Goal: Information Seeking & Learning: Learn about a topic

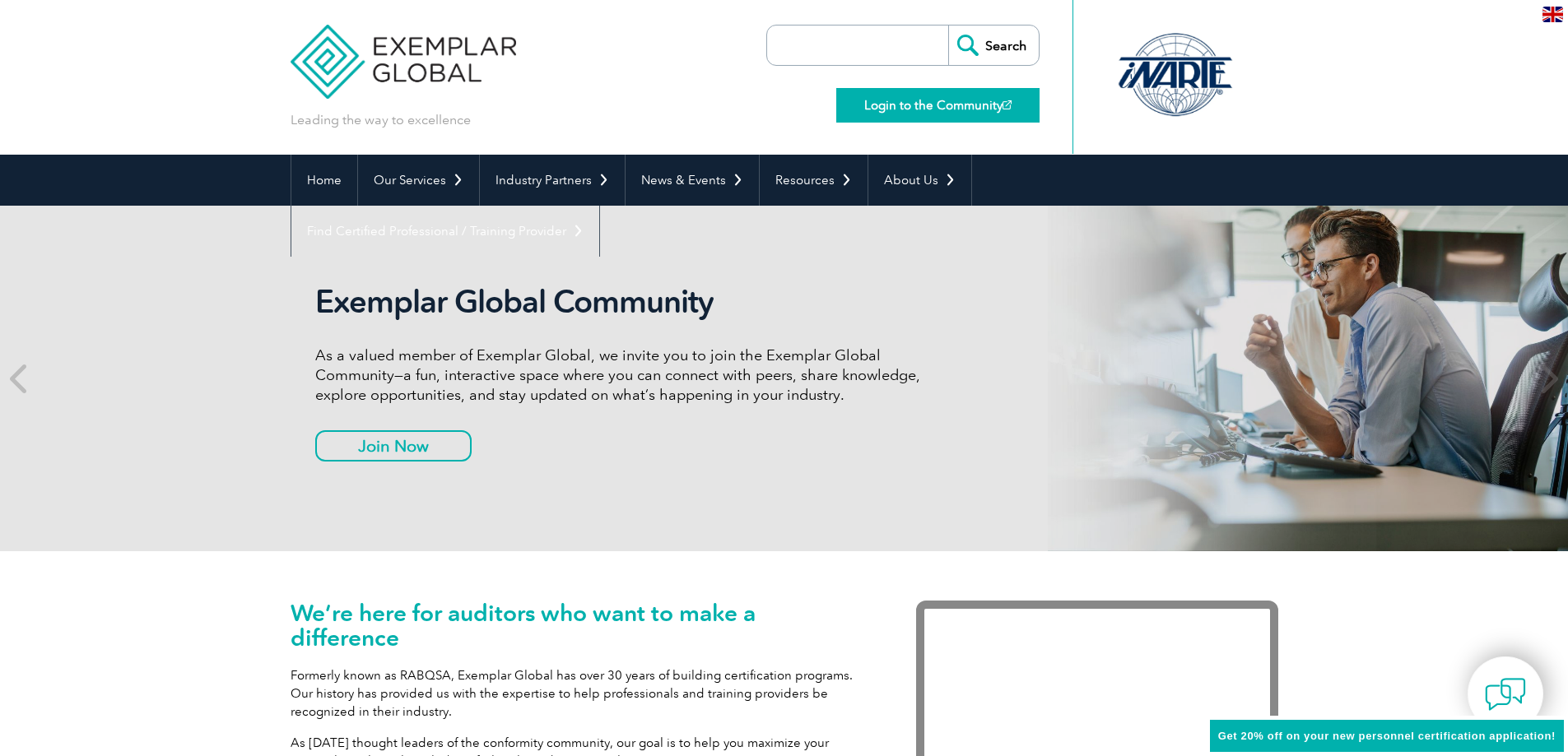
click at [911, 102] on link "Login to the Community" at bounding box center [938, 105] width 203 height 34
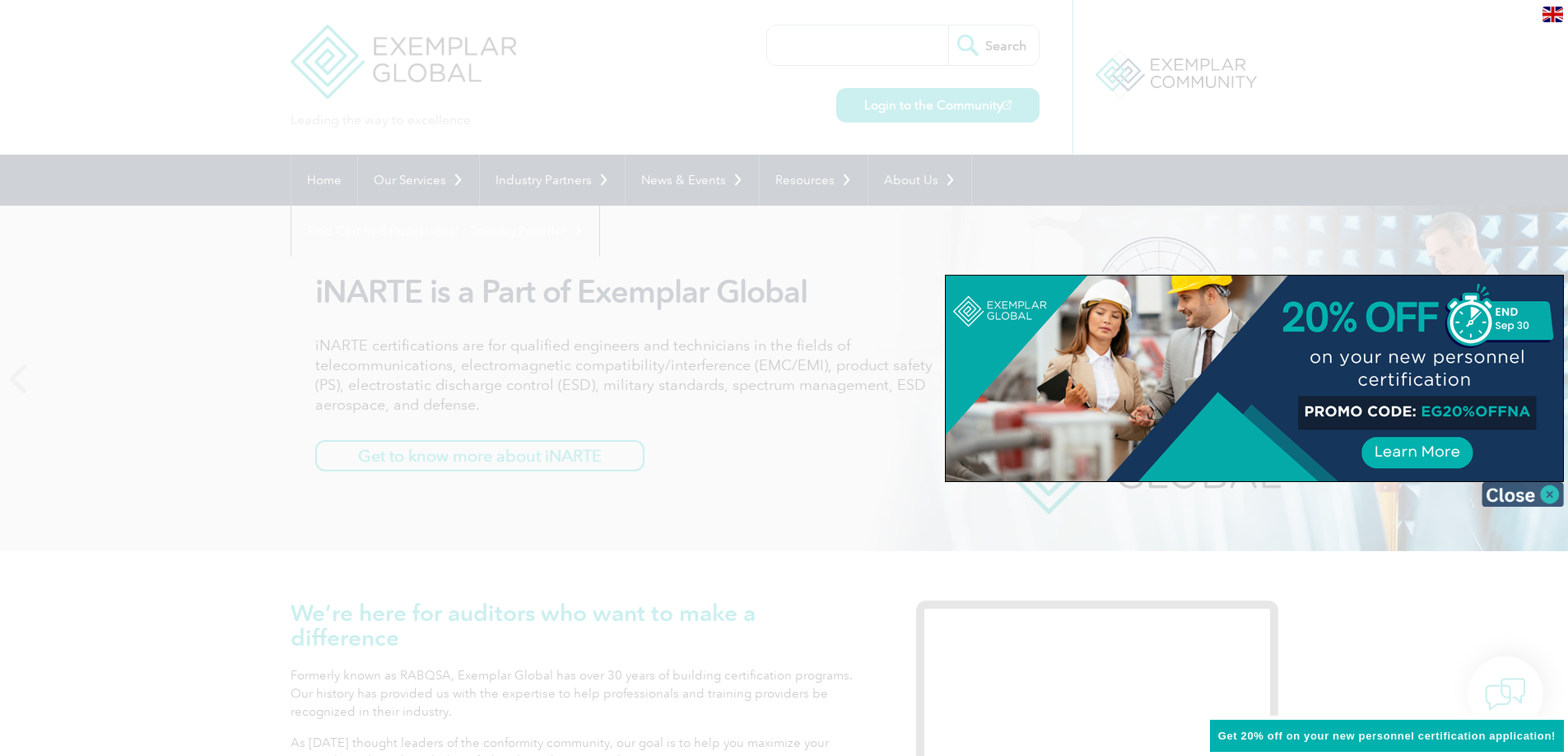
click at [1537, 495] on img at bounding box center [1523, 494] width 83 height 25
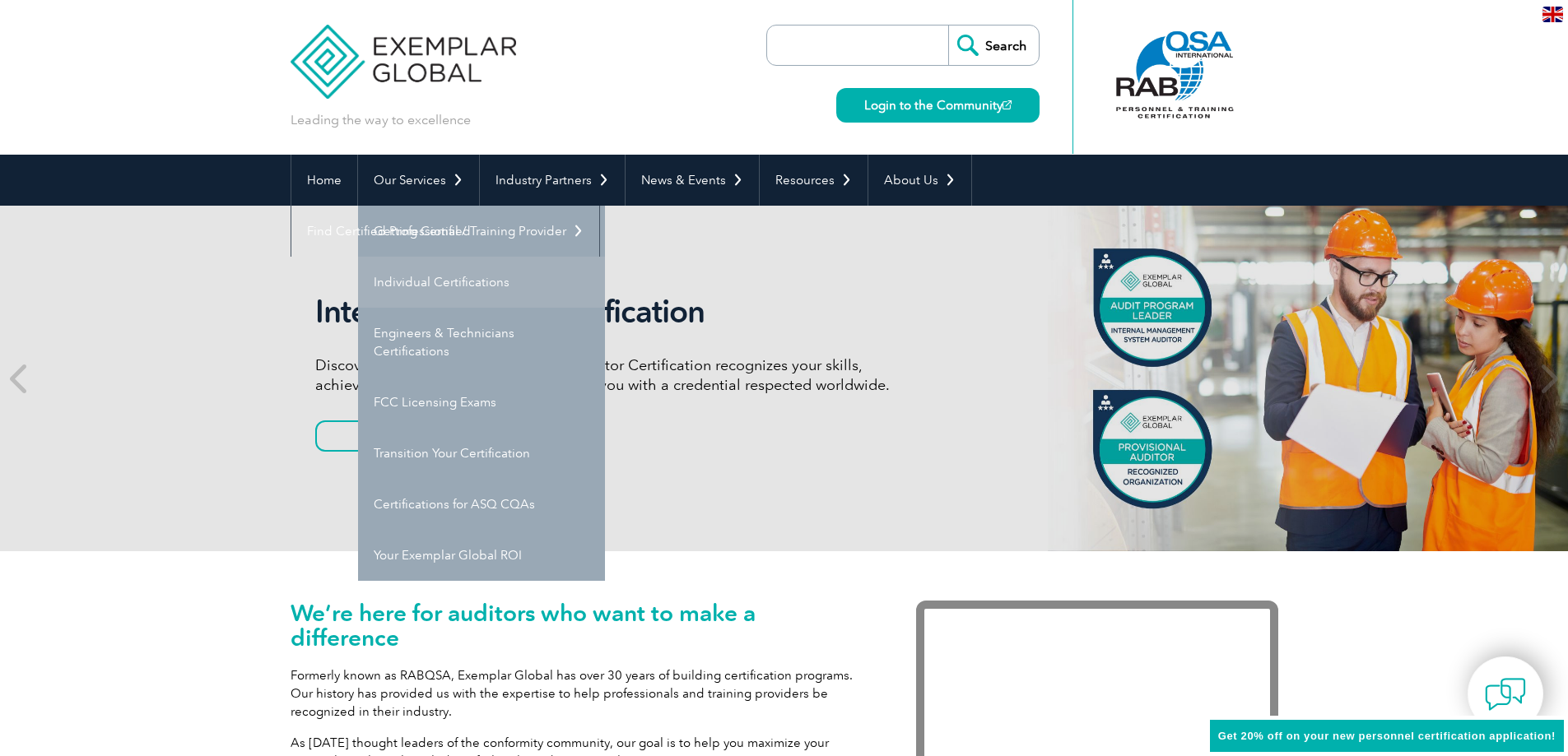
click at [440, 281] on link "Individual Certifications" at bounding box center [482, 282] width 247 height 51
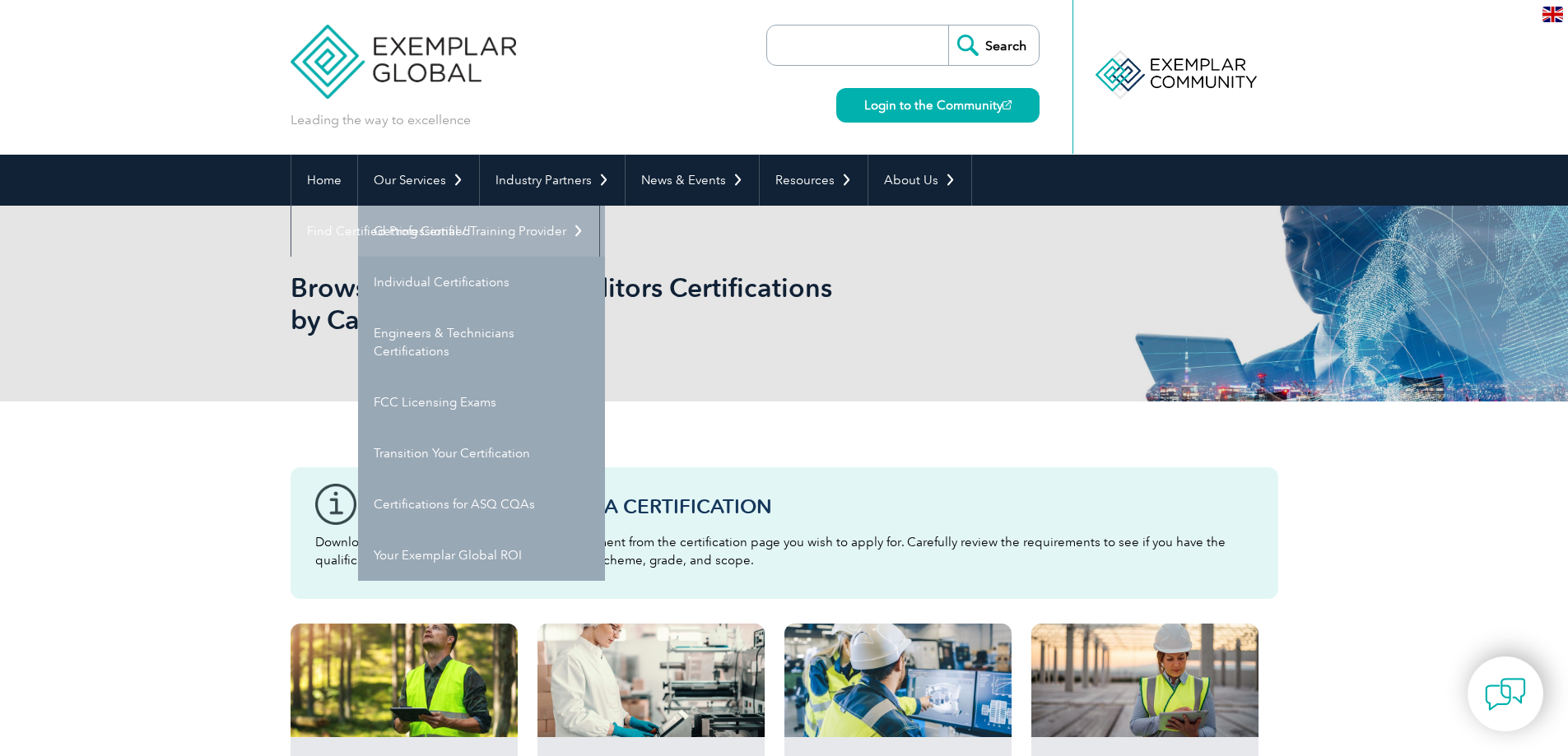
click at [418, 229] on link "Getting Certified" at bounding box center [482, 231] width 247 height 51
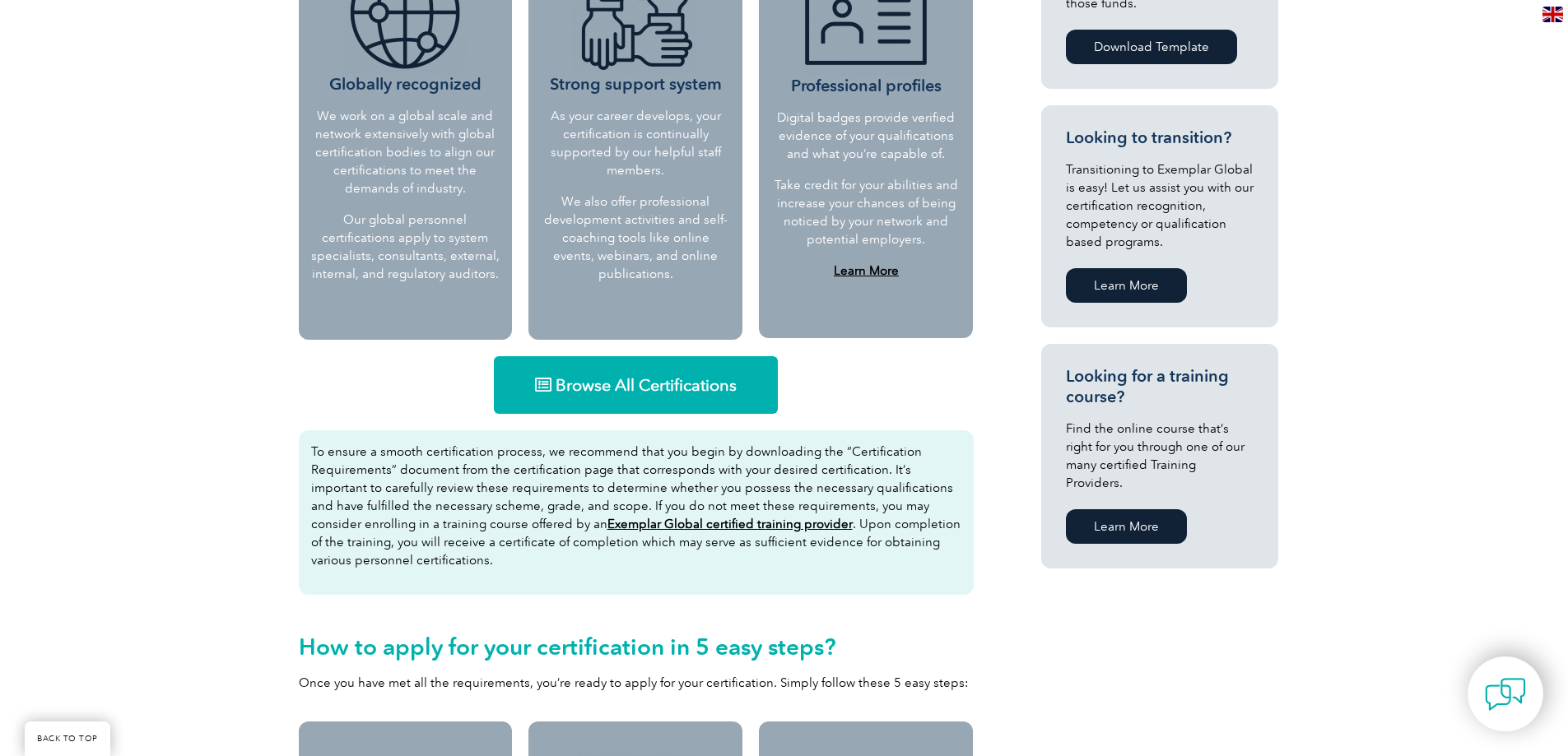
scroll to position [822, 0]
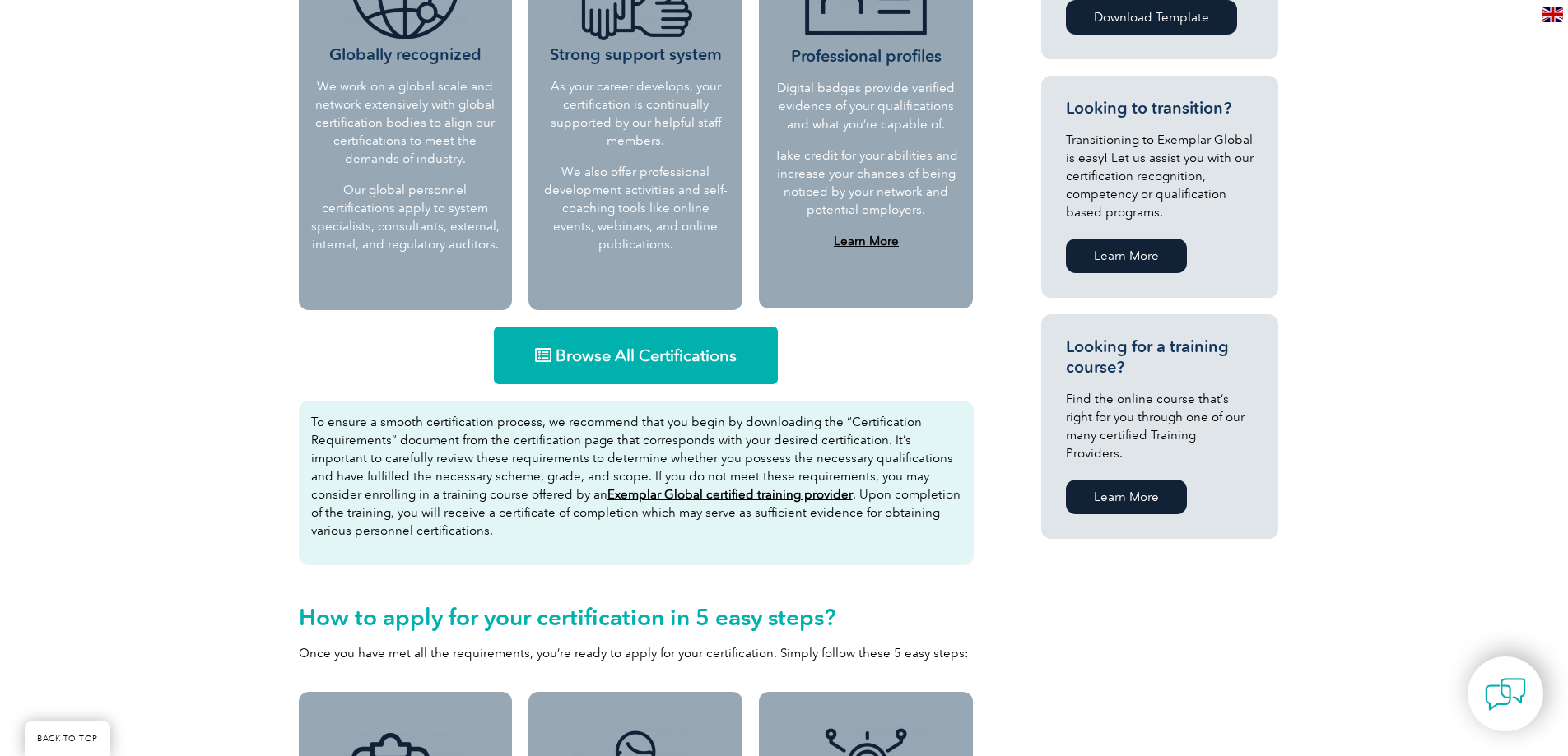
click at [640, 347] on span "Browse All Certifications" at bounding box center [646, 355] width 181 height 16
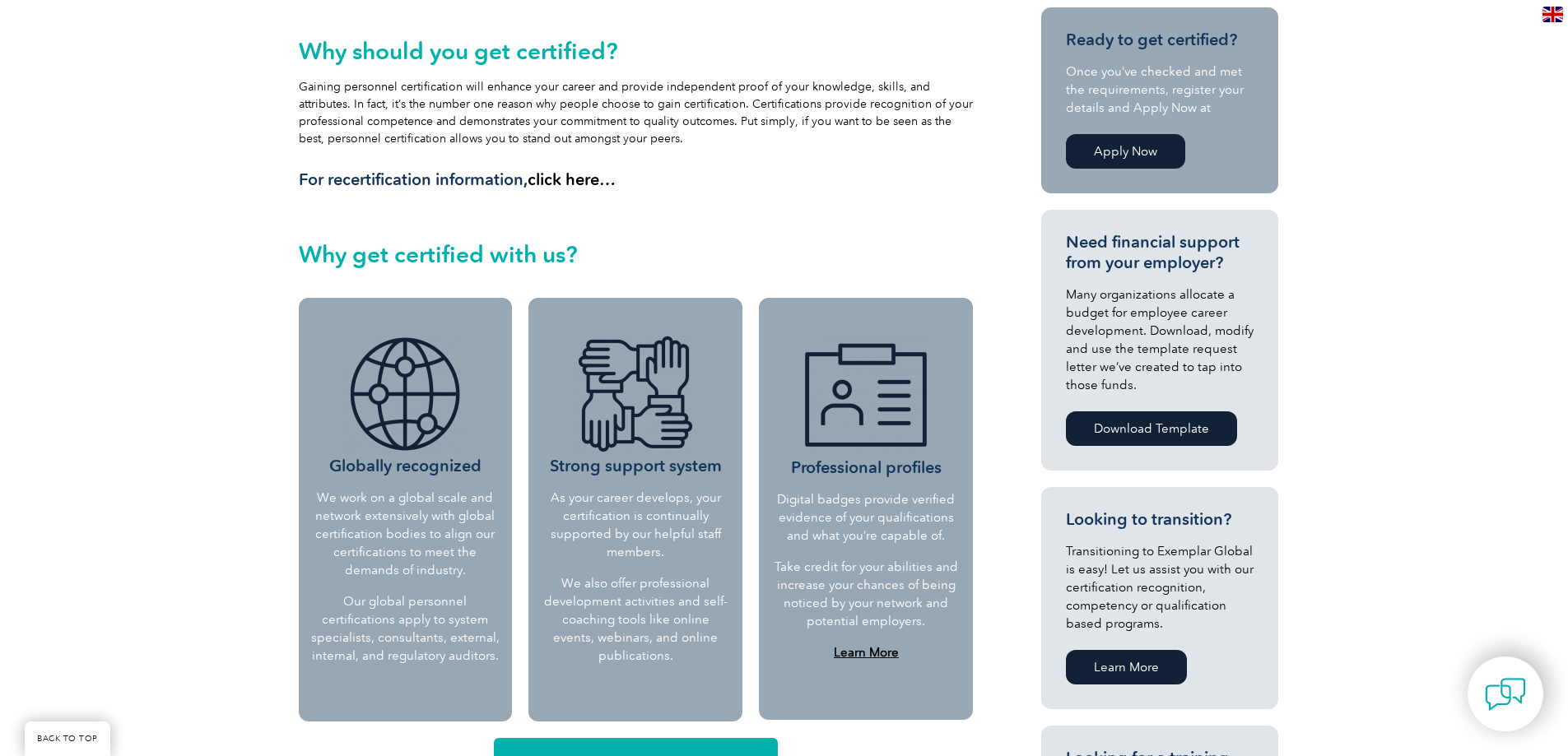
scroll to position [0, 0]
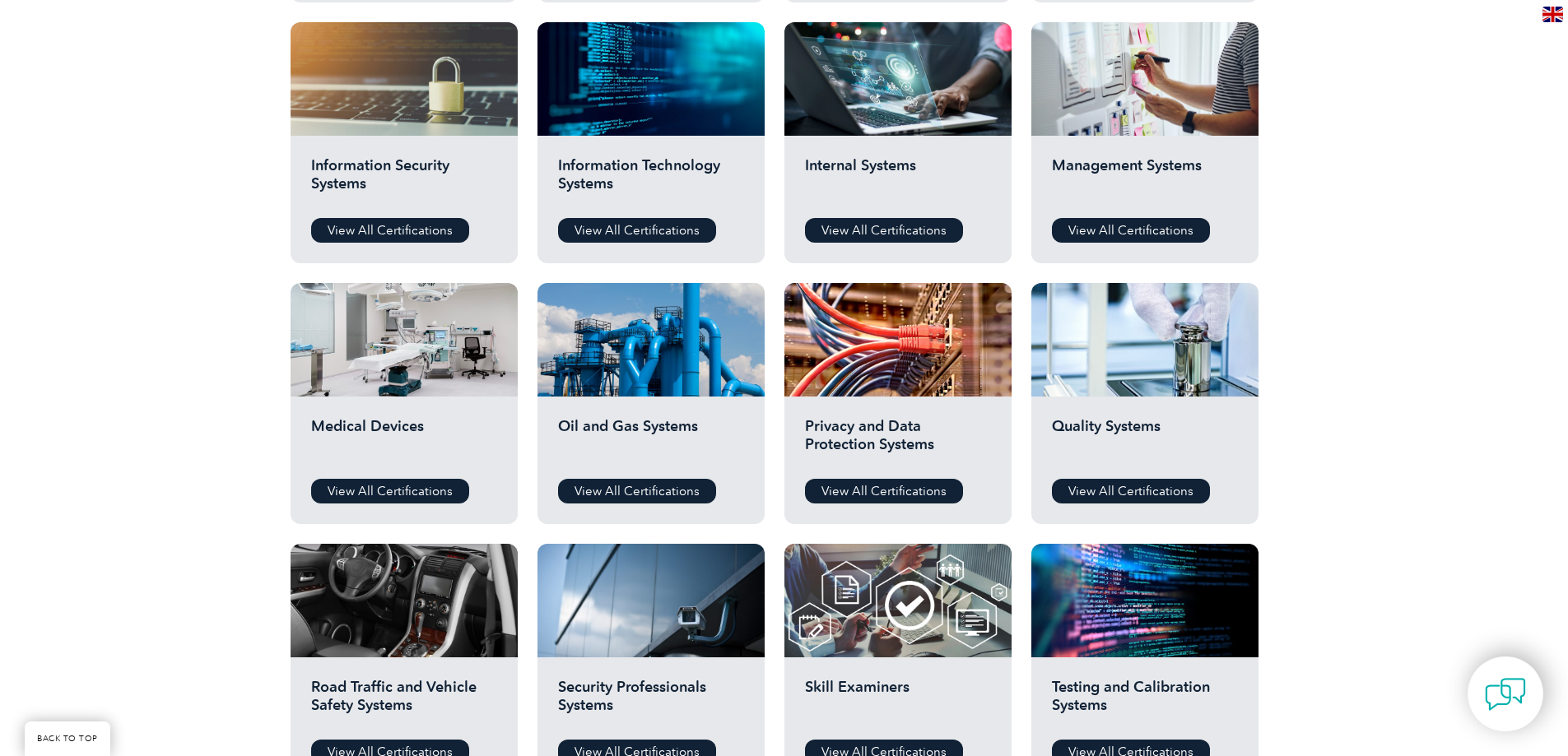
scroll to position [905, 0]
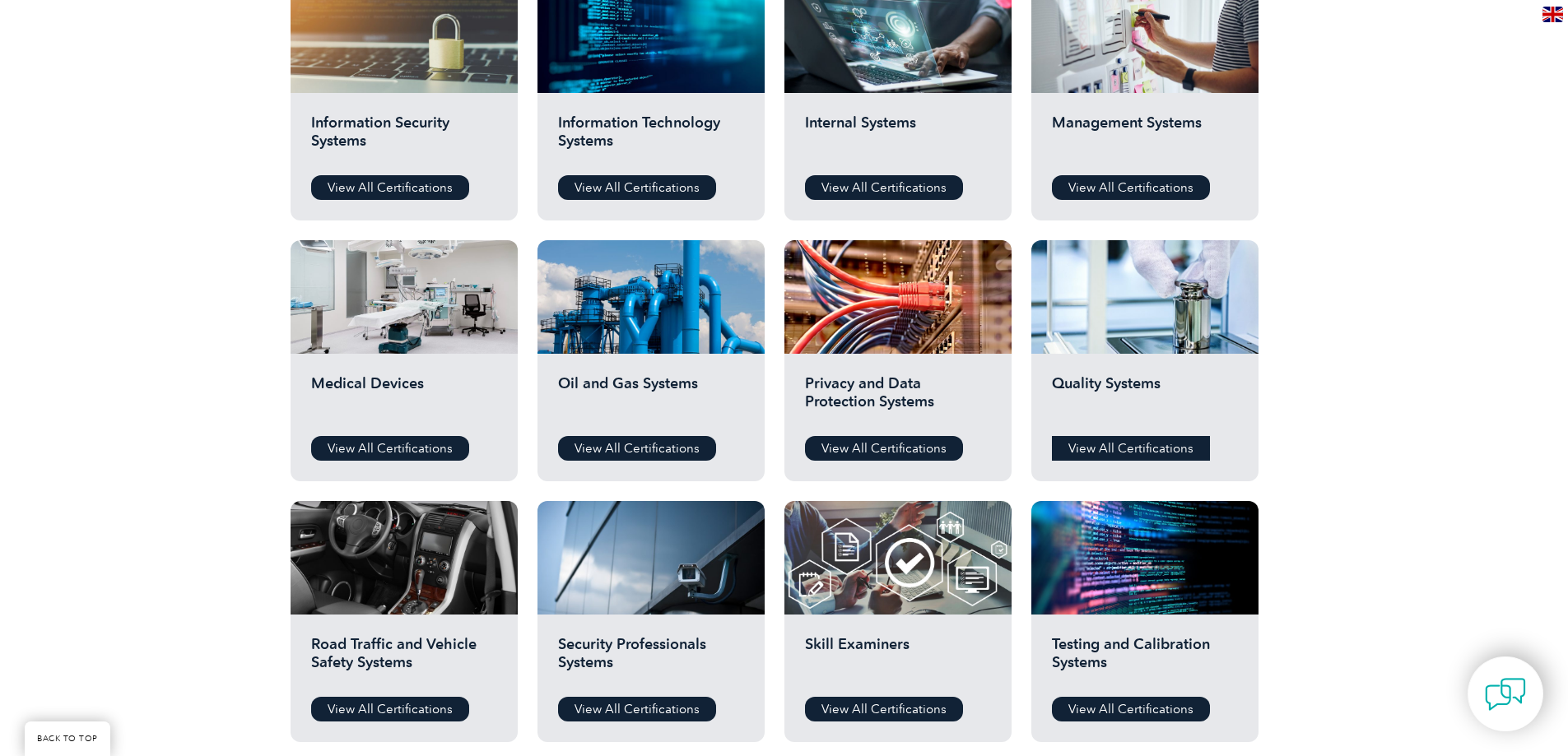
click at [1143, 448] on link "View All Certifications" at bounding box center [1130, 448] width 158 height 25
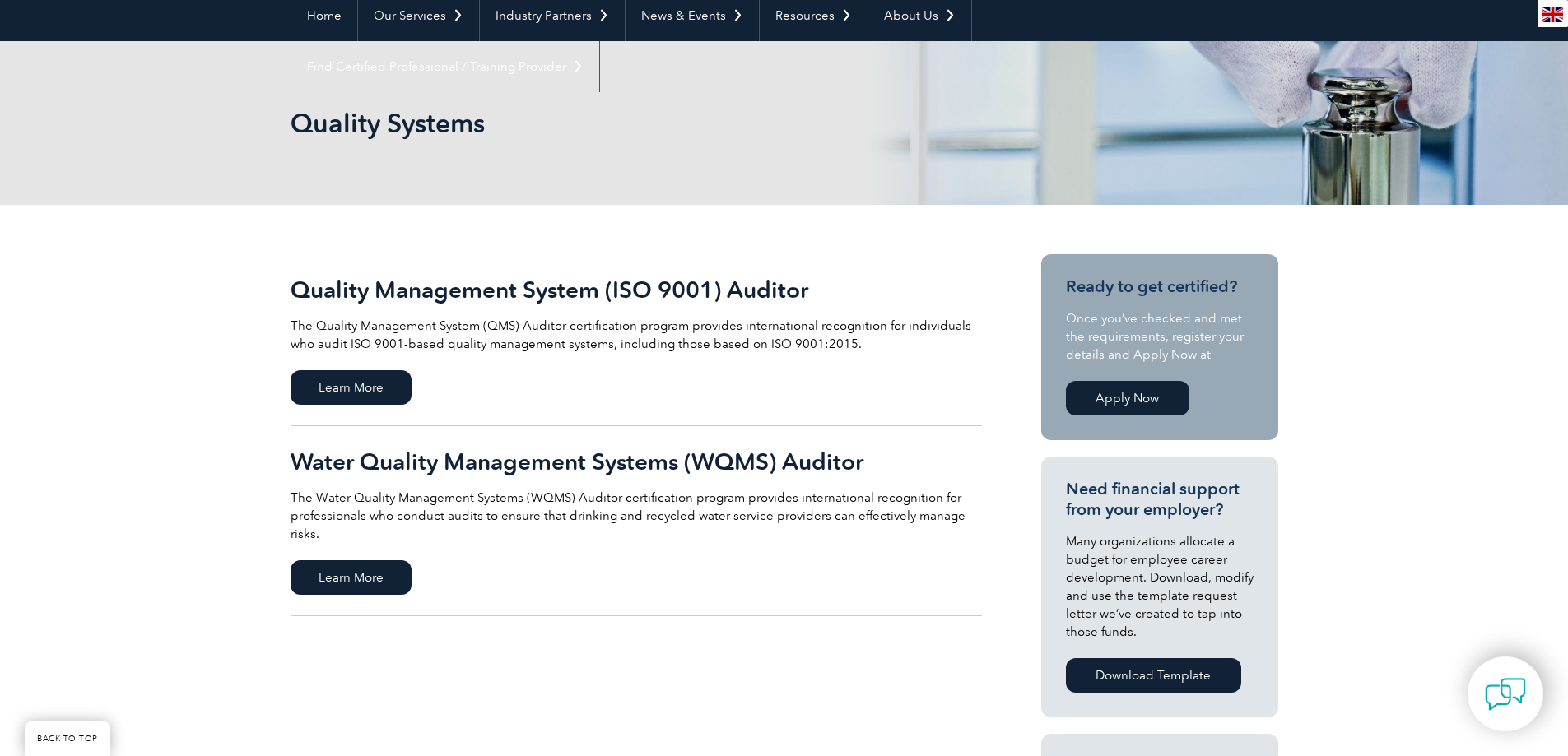
scroll to position [247, 0]
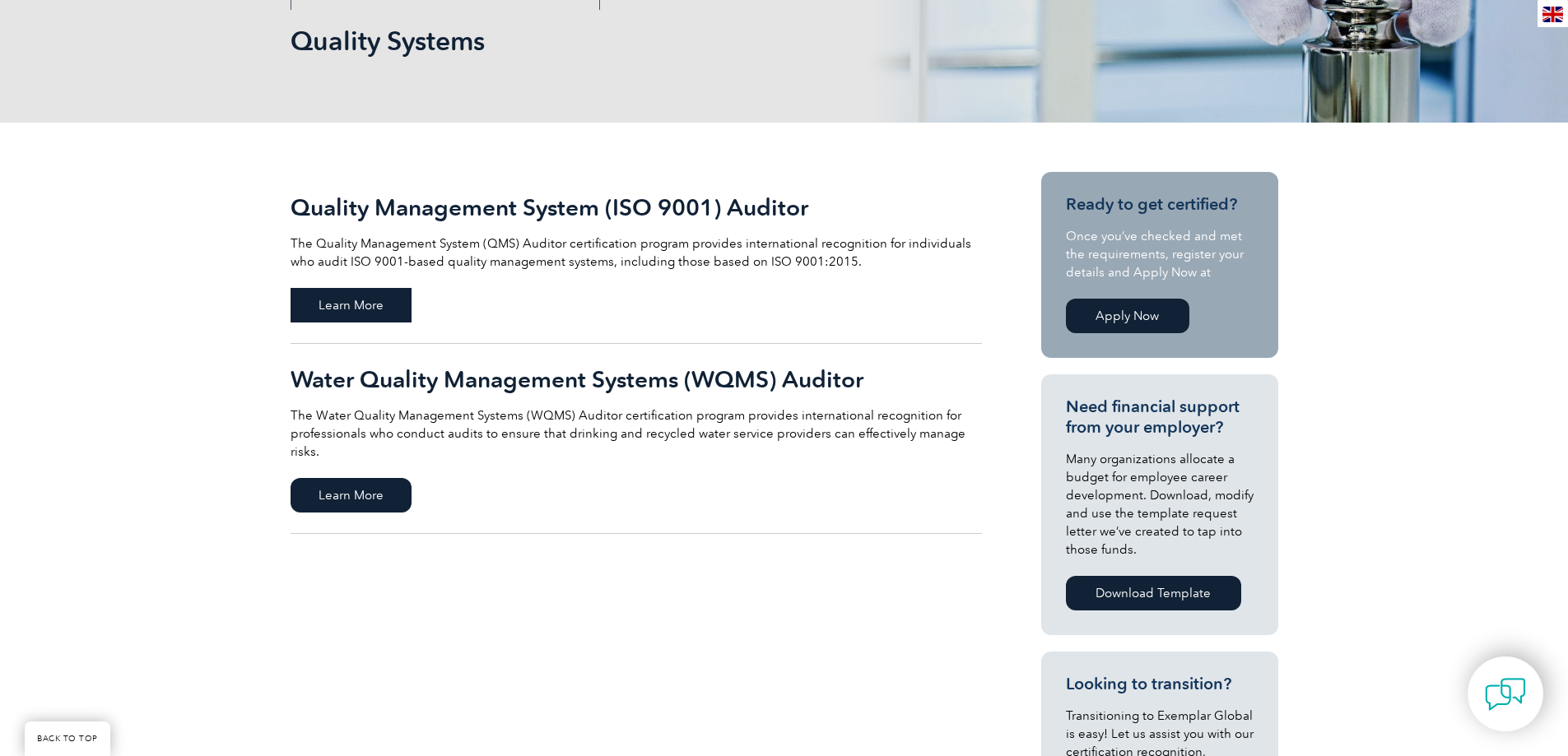
click at [368, 303] on span "Learn More" at bounding box center [351, 305] width 121 height 34
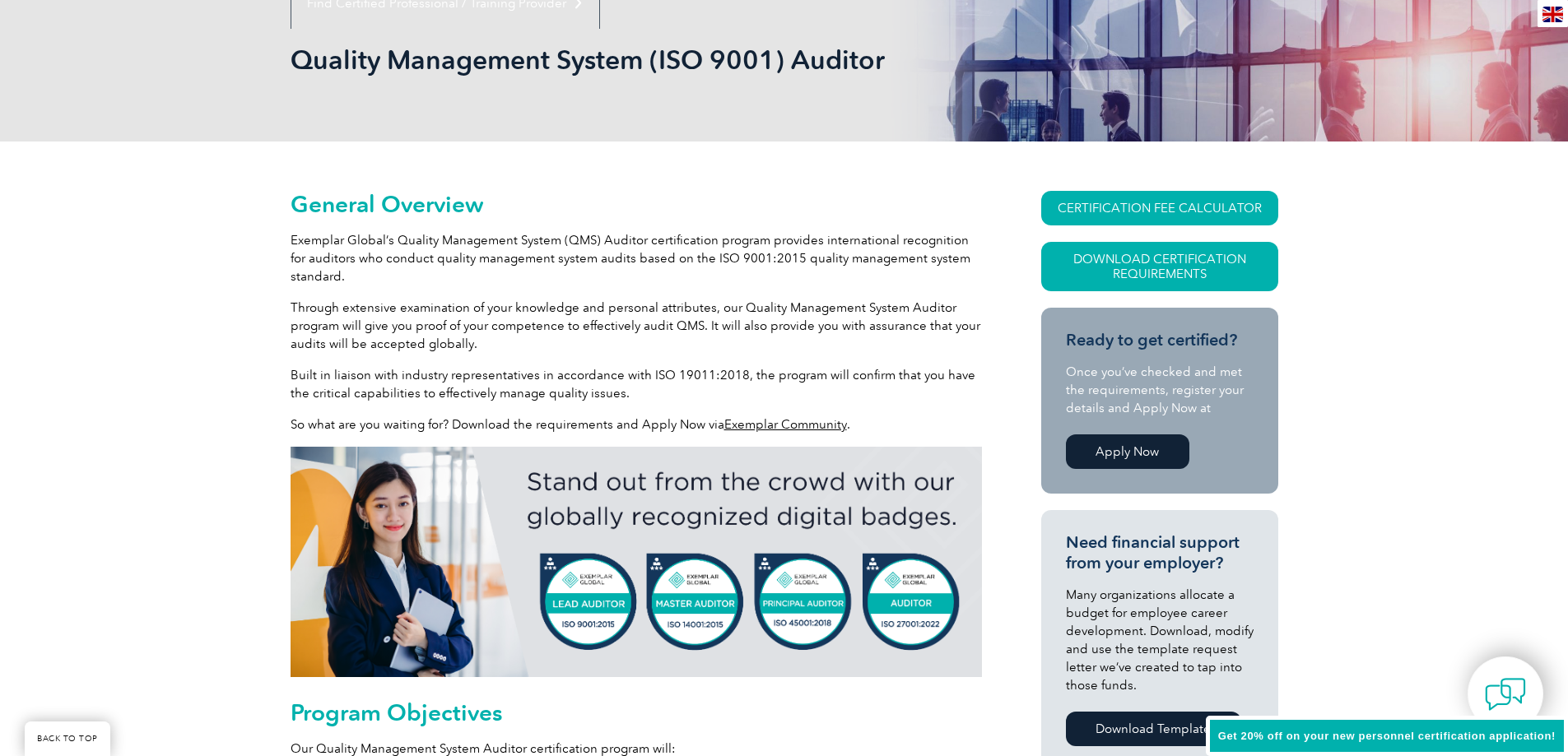
scroll to position [247, 0]
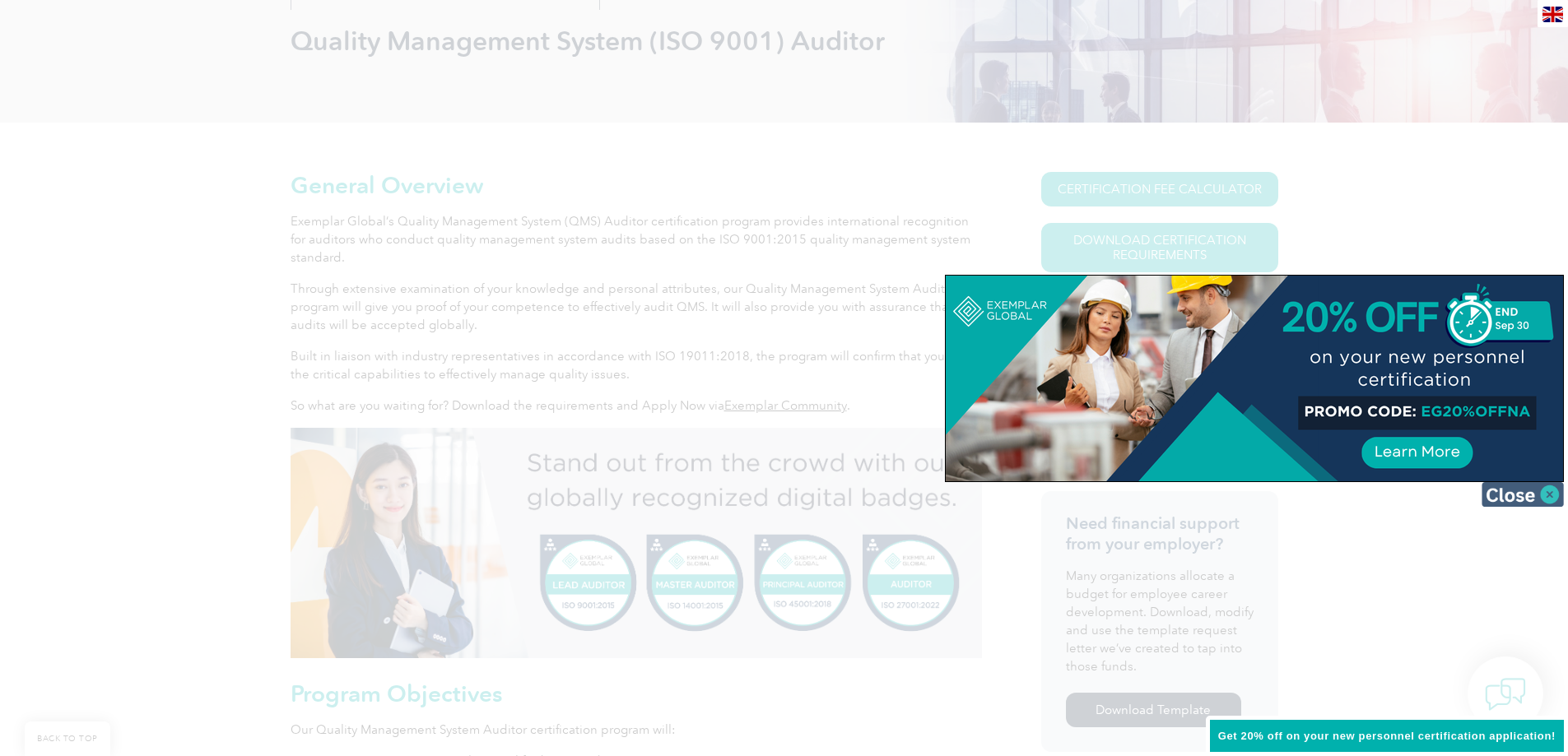
click at [1534, 495] on img at bounding box center [1523, 494] width 83 height 25
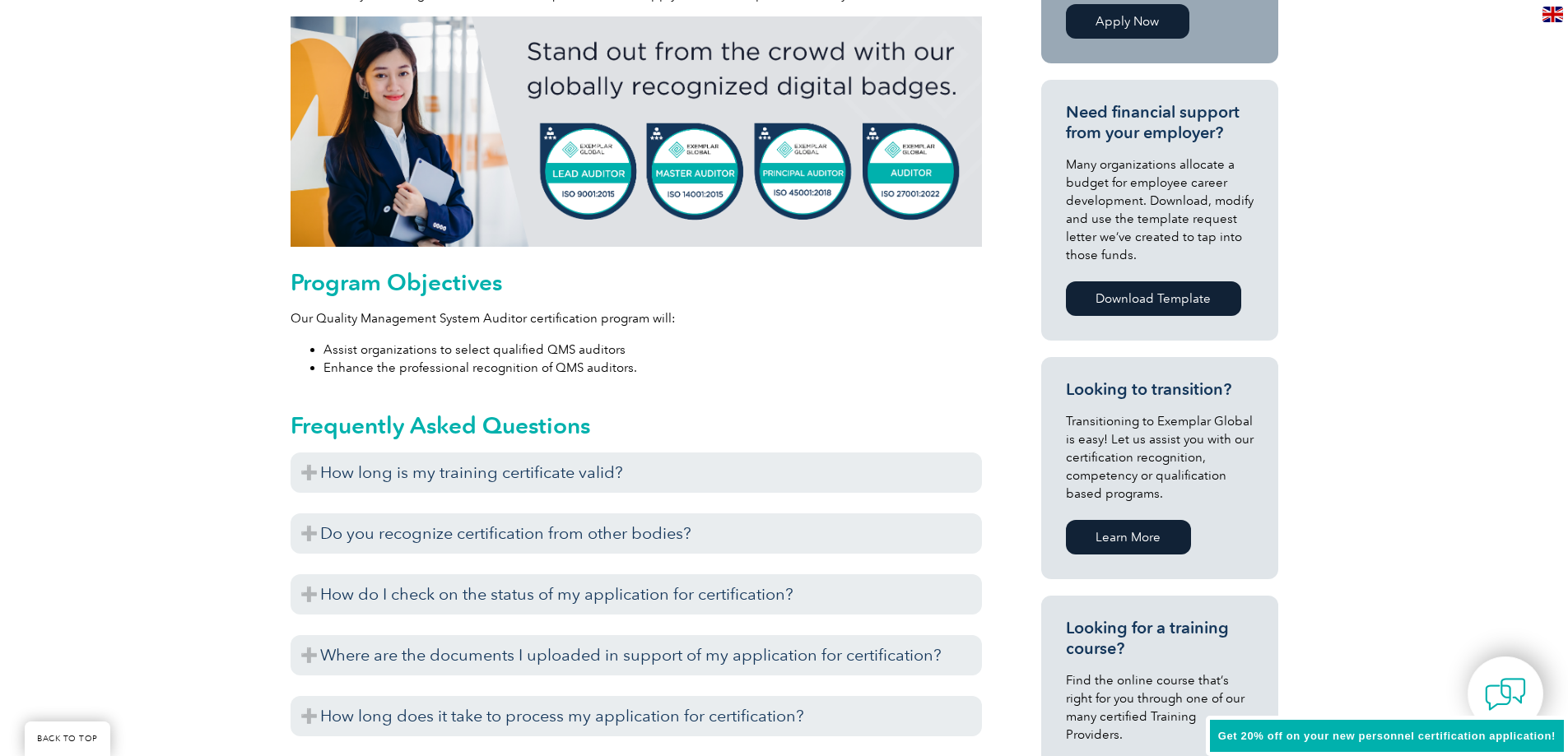
scroll to position [741, 0]
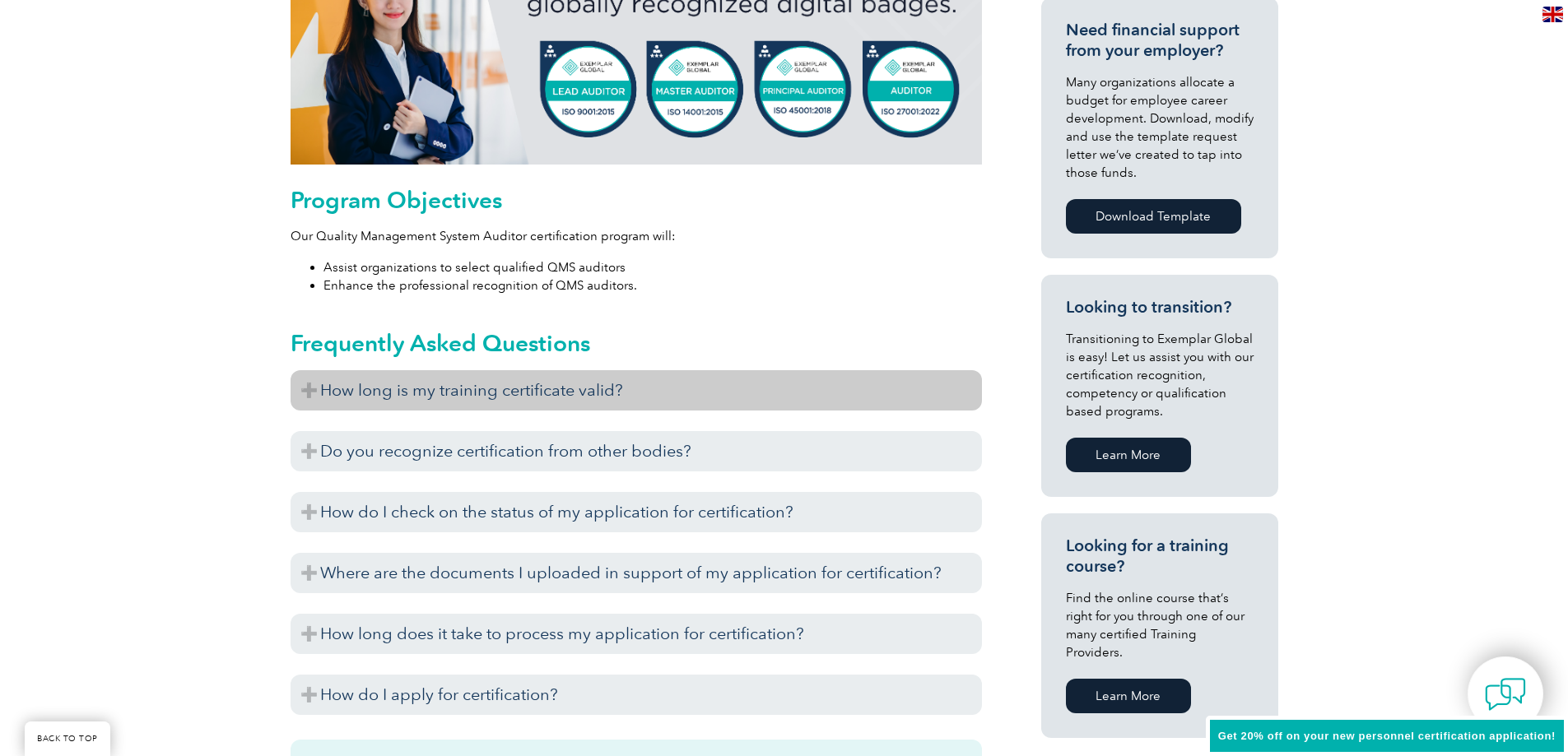
click at [309, 386] on h3 "How long is my training certificate valid?" at bounding box center [636, 390] width 691 height 40
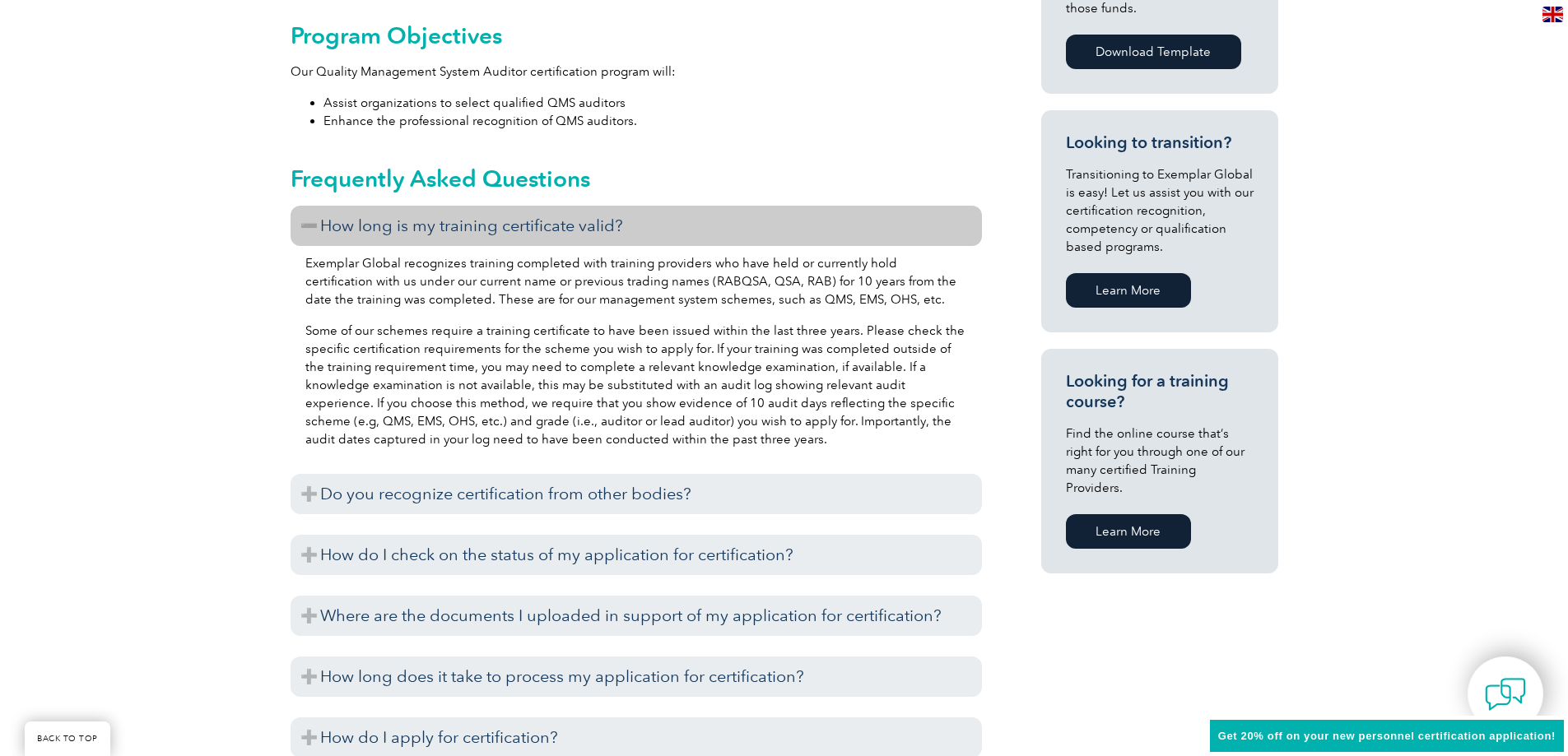
scroll to position [987, 0]
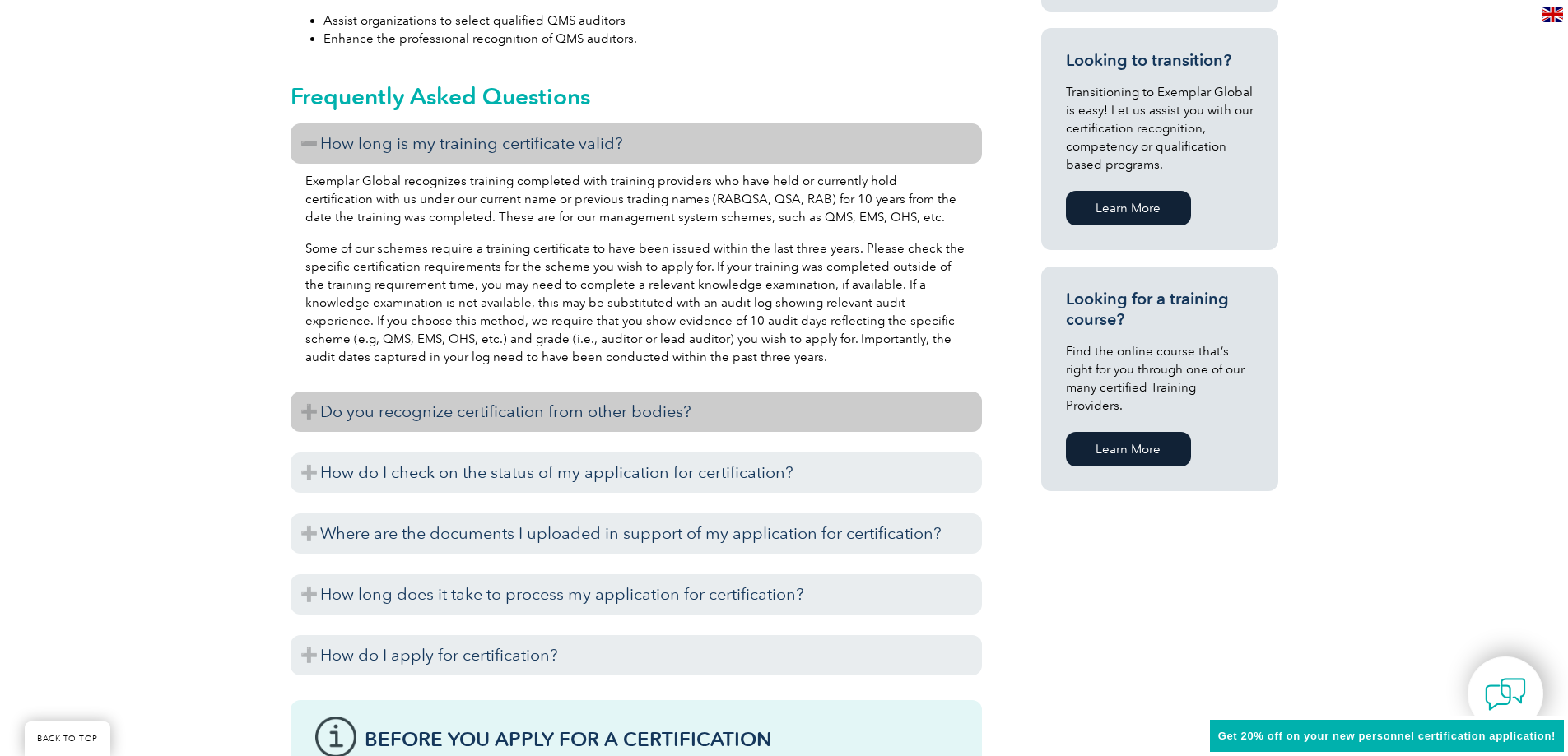
click at [322, 406] on h3 "Do you recognize certification from other bodies?" at bounding box center [636, 412] width 691 height 40
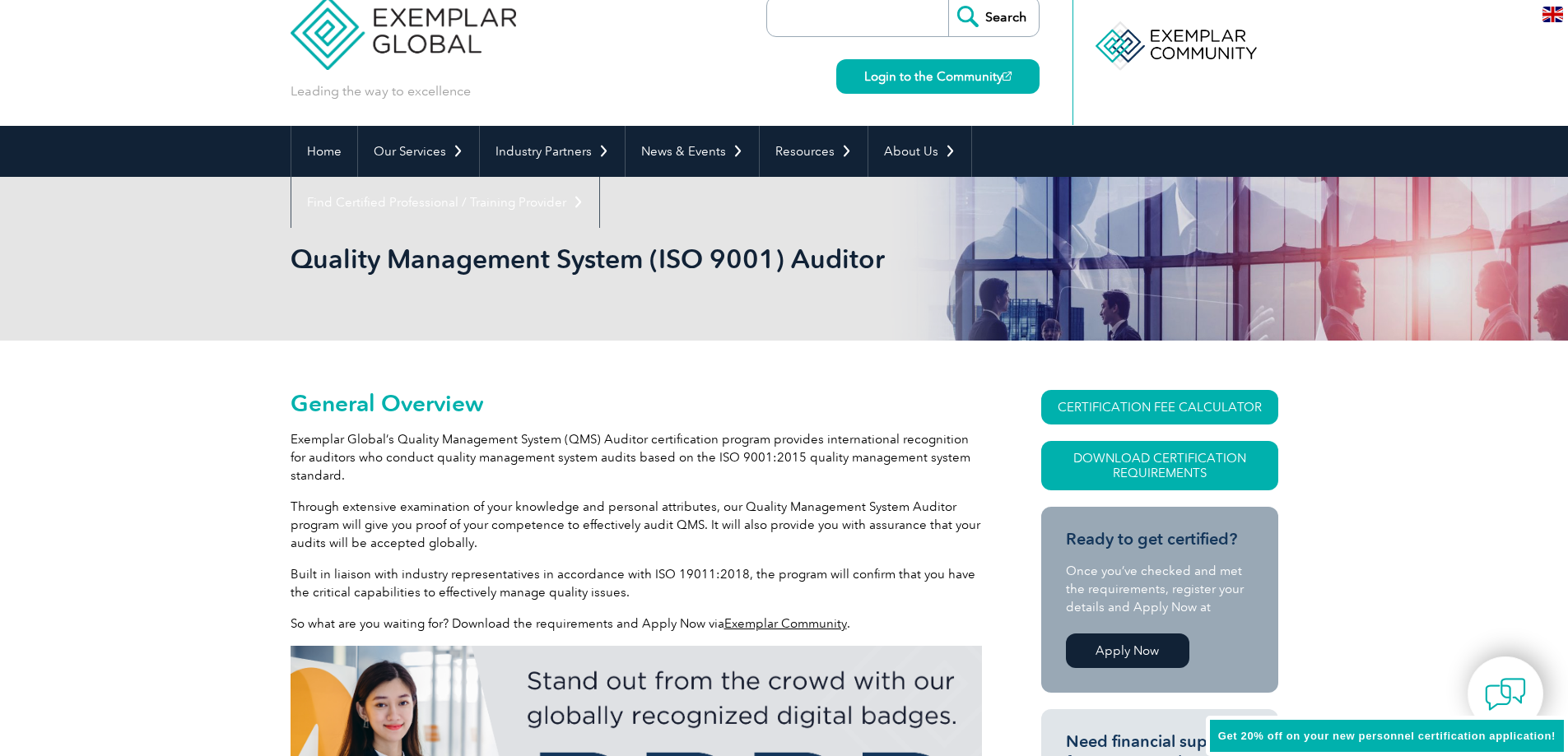
scroll to position [0, 0]
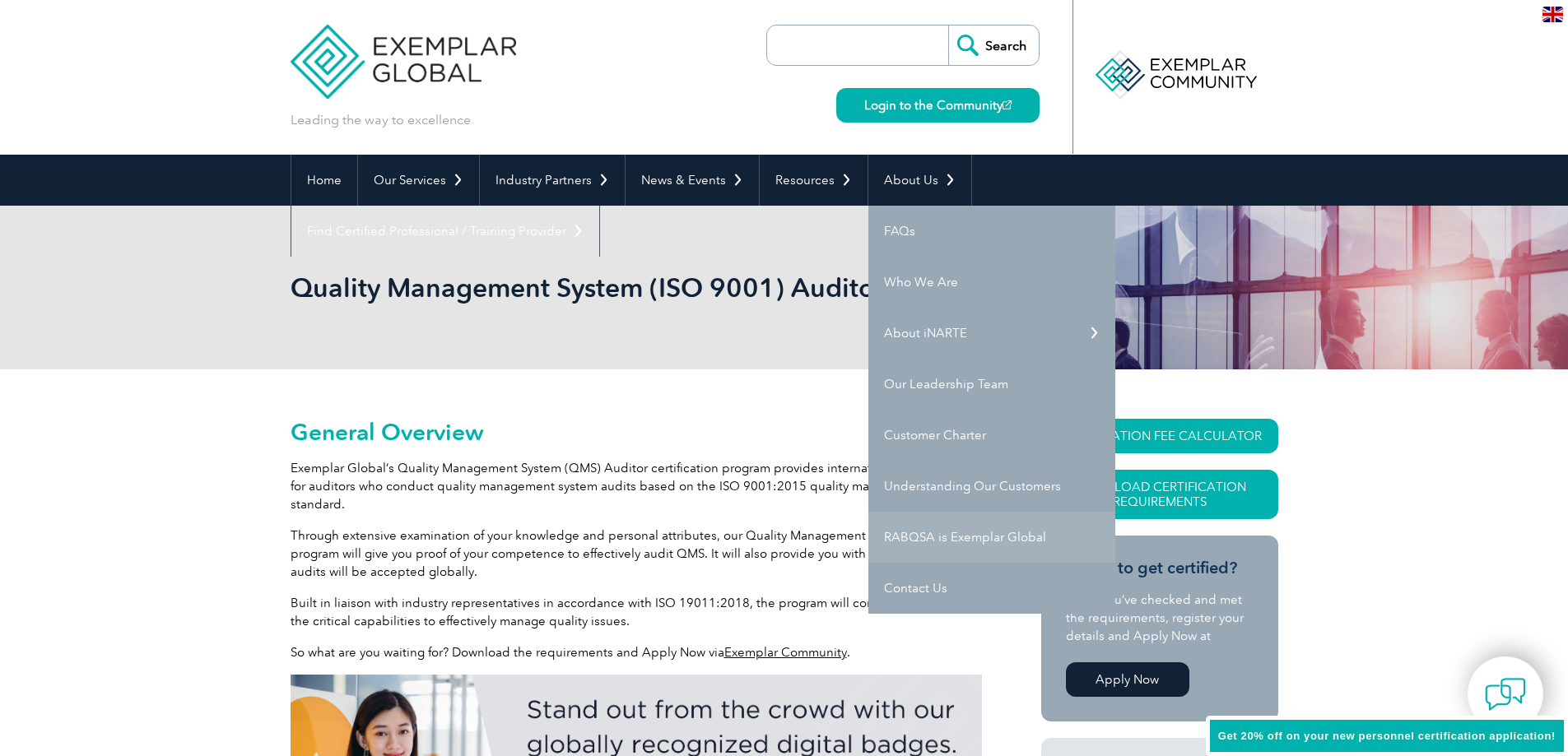
click at [948, 535] on link "RABQSA is Exemplar Global" at bounding box center [992, 536] width 247 height 51
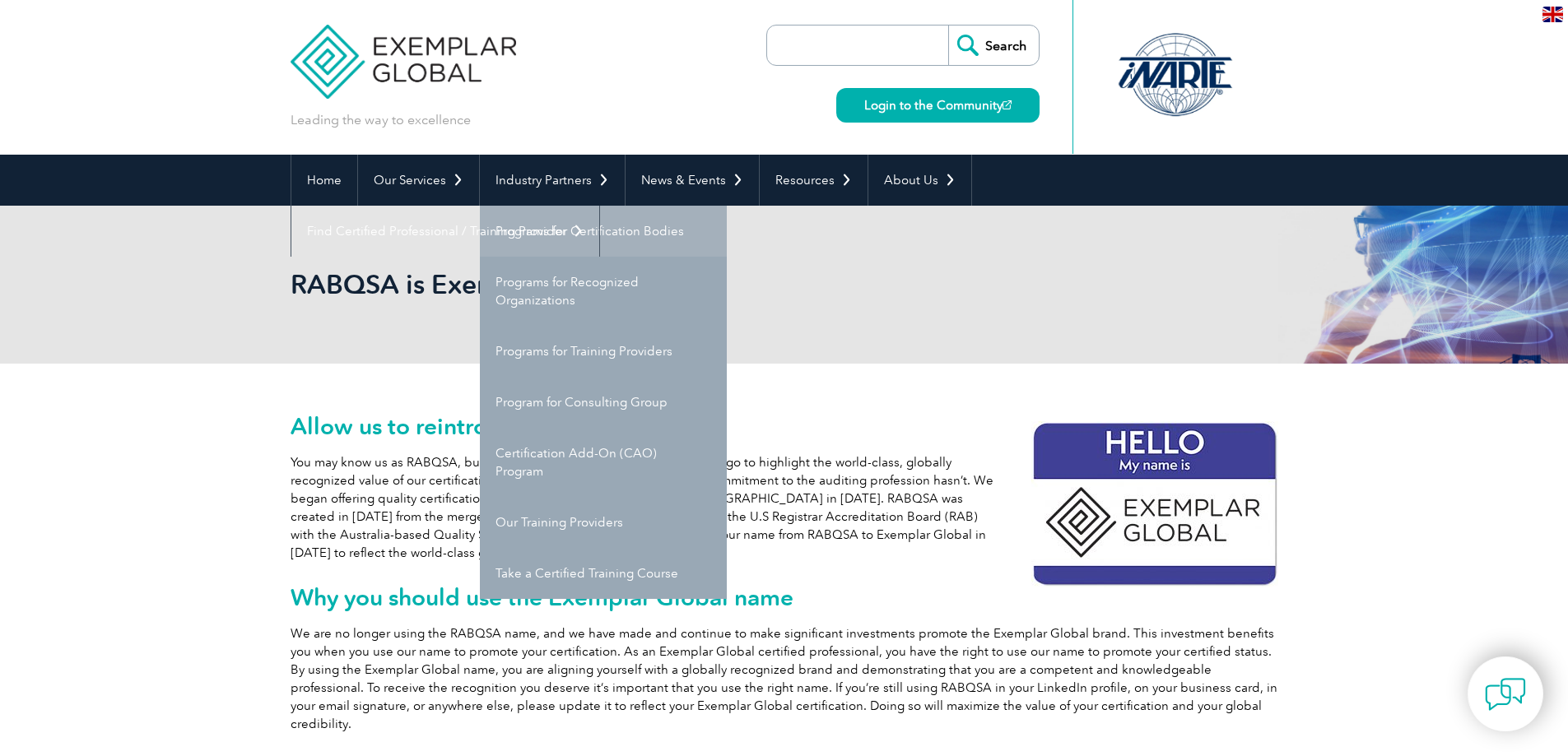
click at [558, 230] on link "Programs for Certification Bodies" at bounding box center [603, 231] width 247 height 51
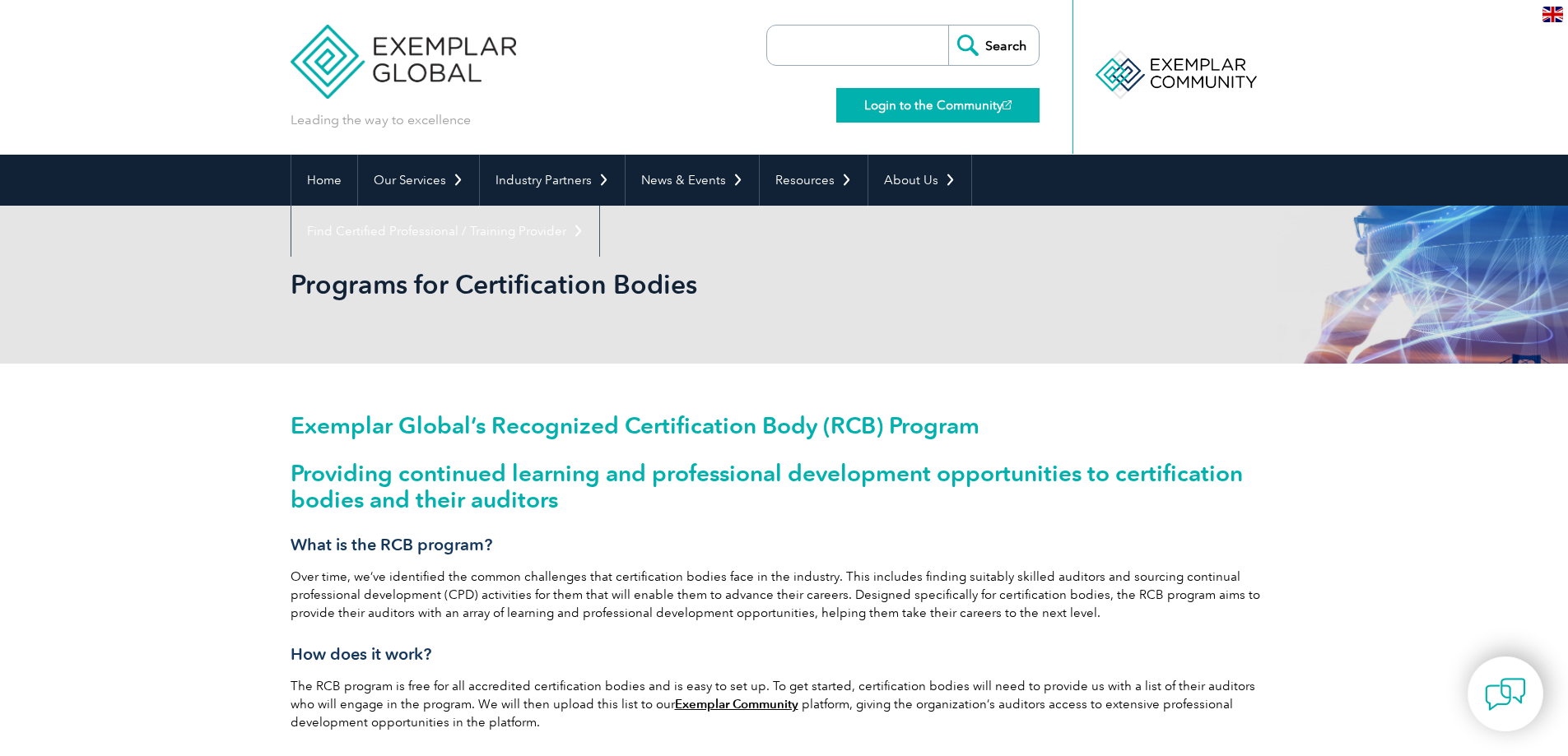
click at [926, 108] on link "Login to the Community" at bounding box center [938, 105] width 203 height 34
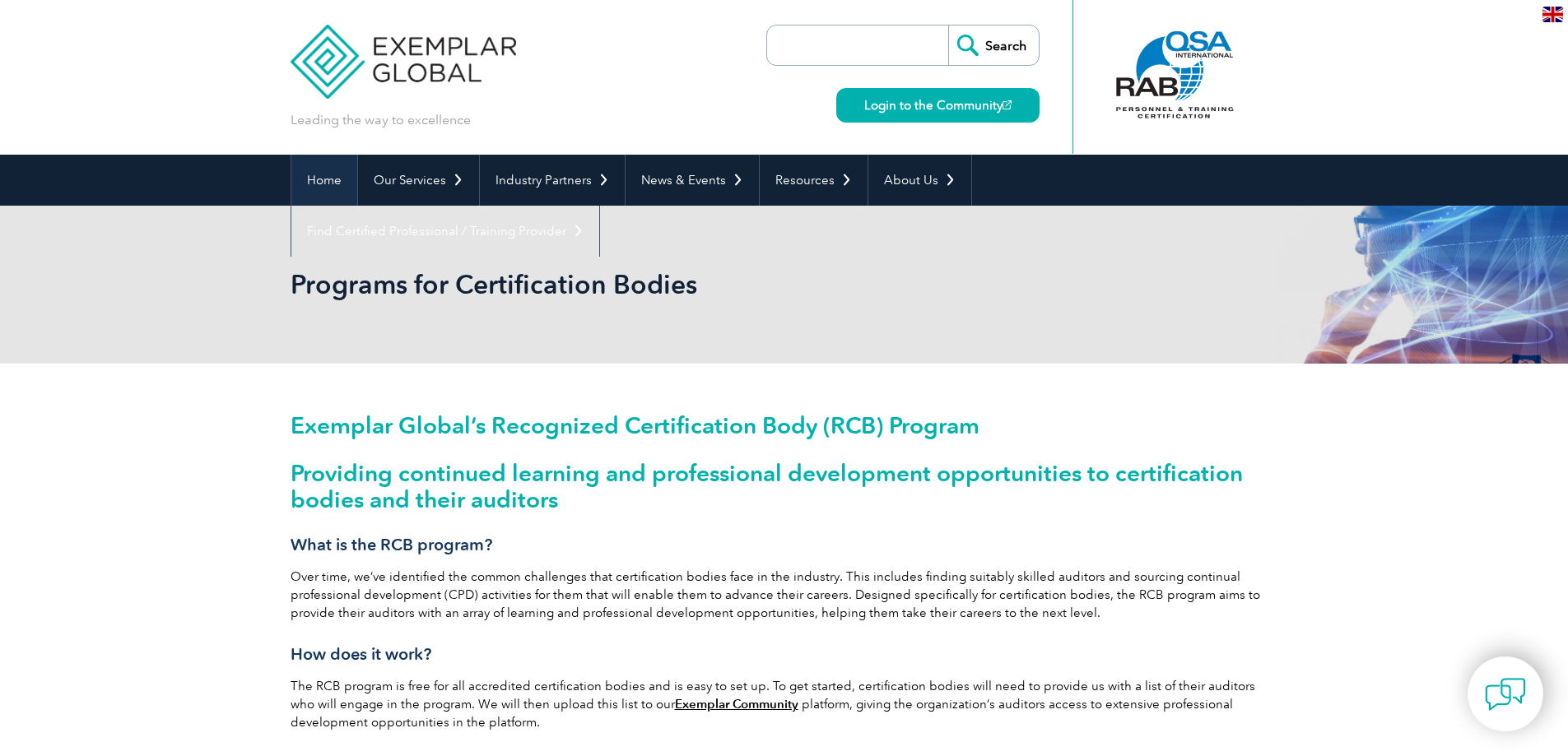
click at [323, 174] on link "Home" at bounding box center [324, 180] width 65 height 51
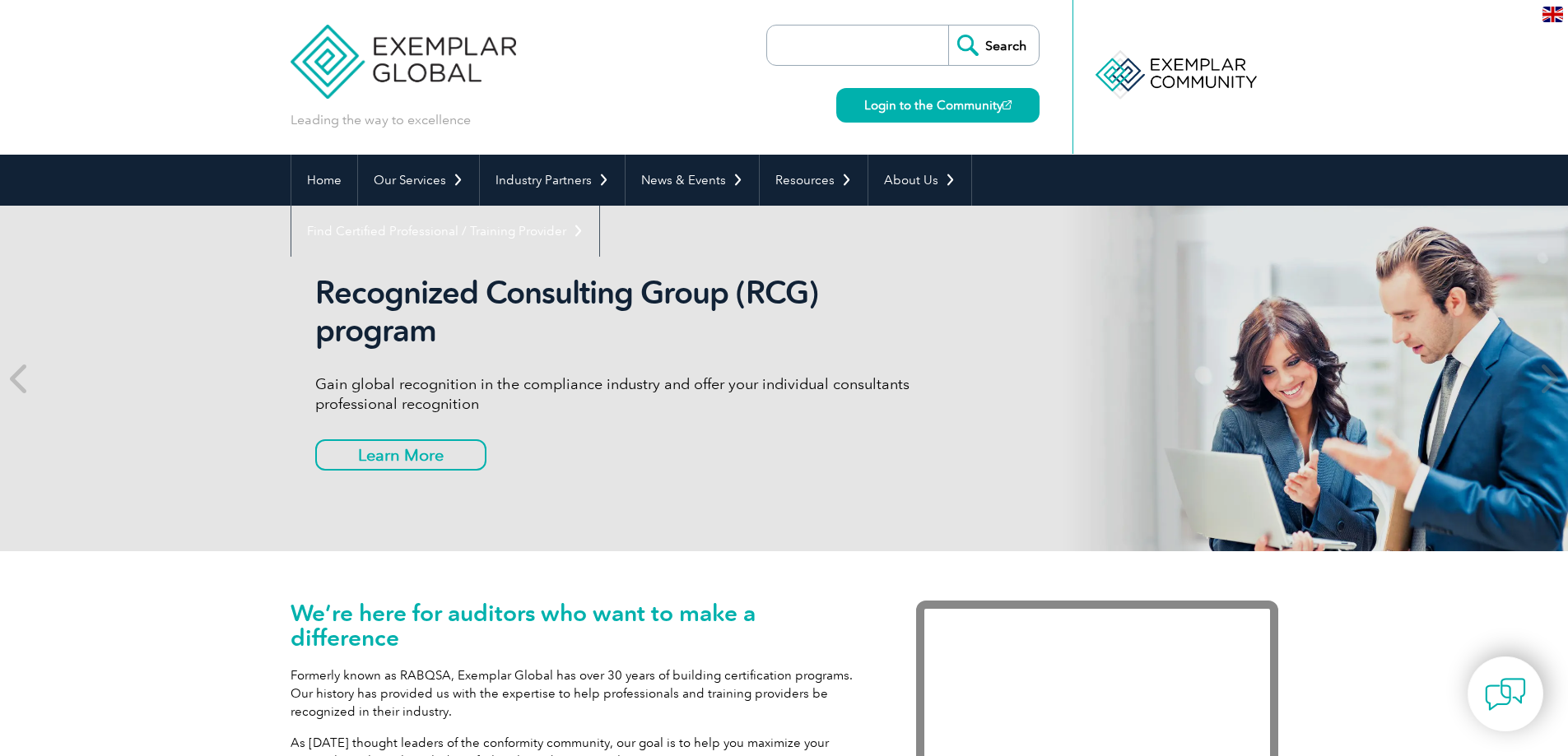
click at [819, 41] on input "search" at bounding box center [862, 46] width 173 height 40
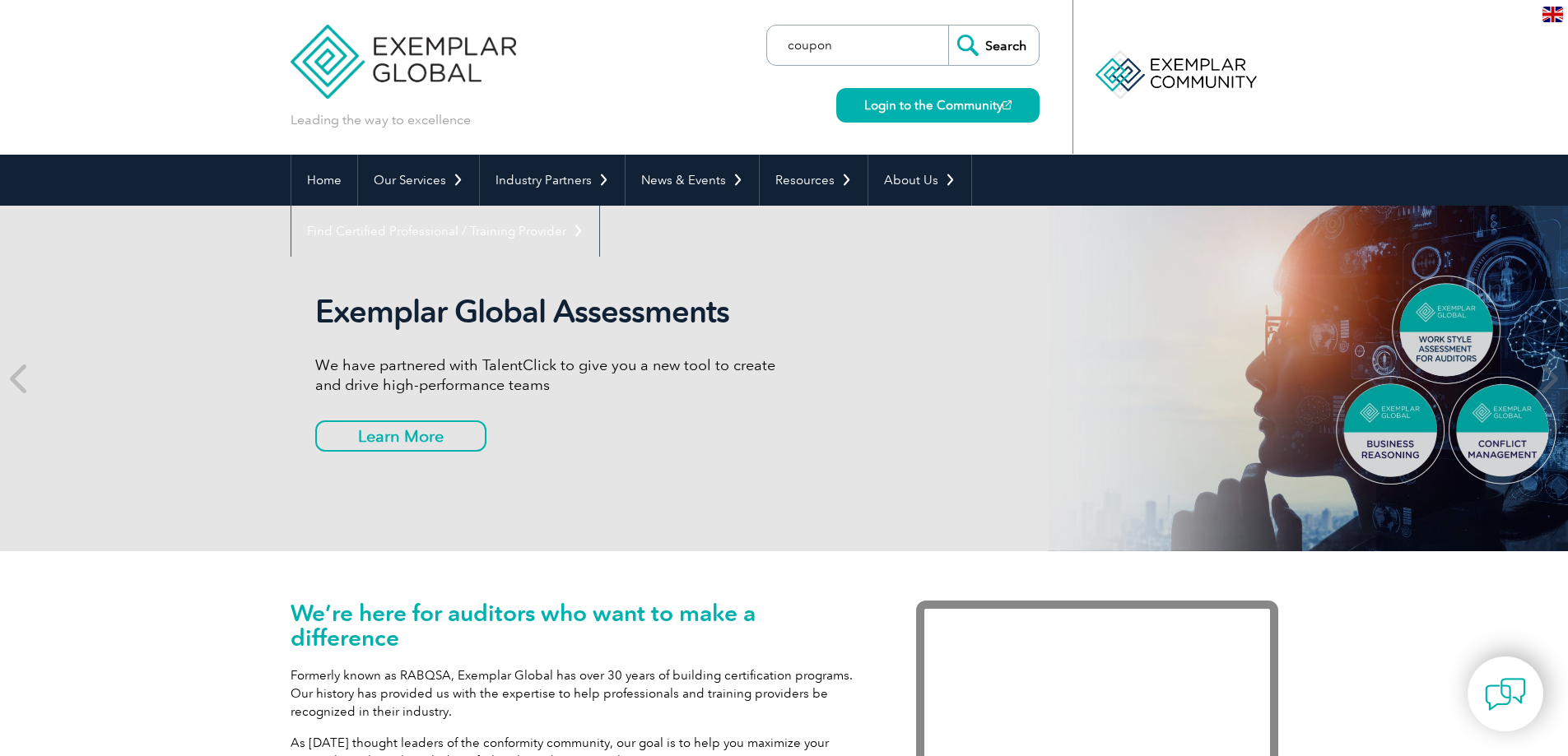
click at [948, 26] on input "Search" at bounding box center [992, 46] width 90 height 40
type input "coupon'"
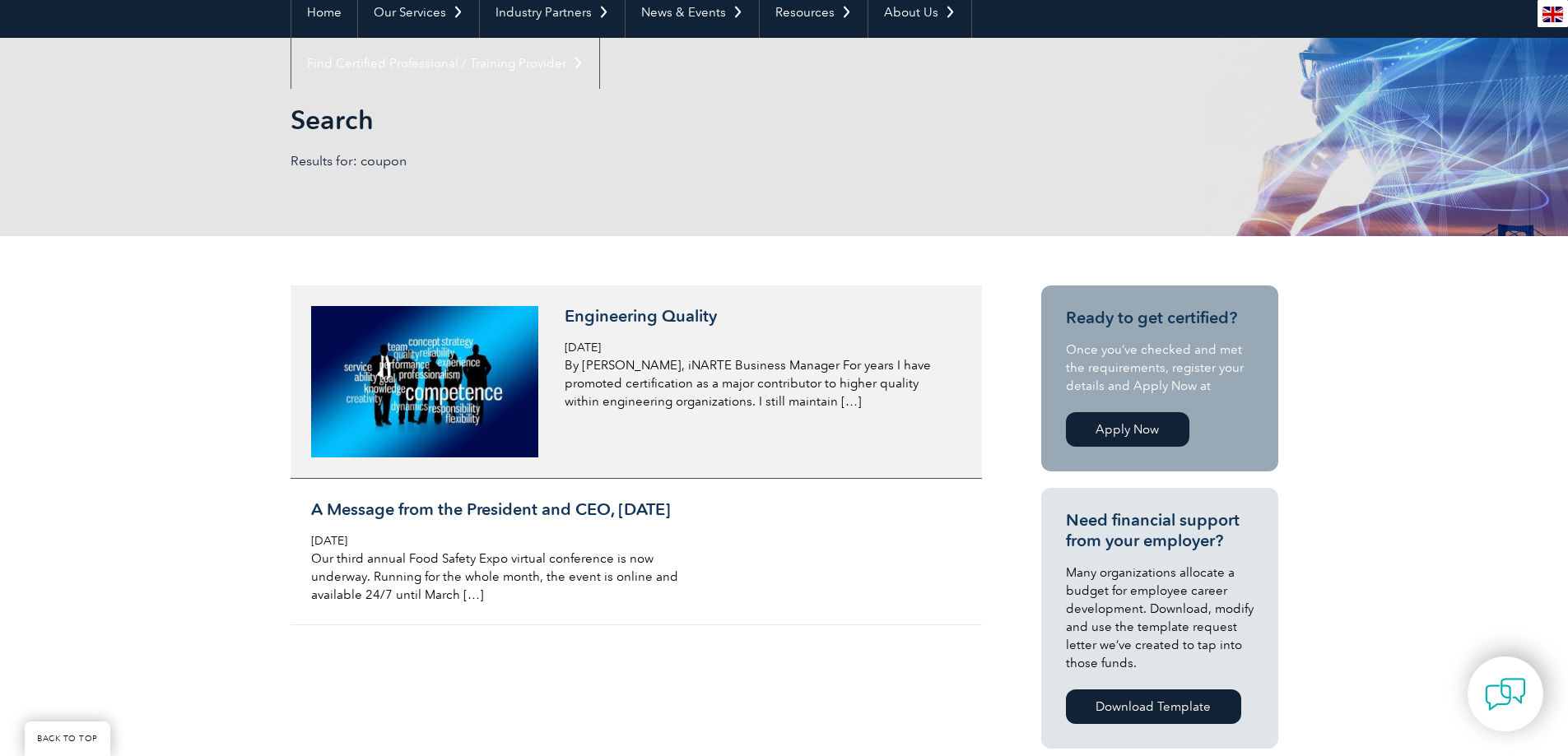
scroll to position [164, 0]
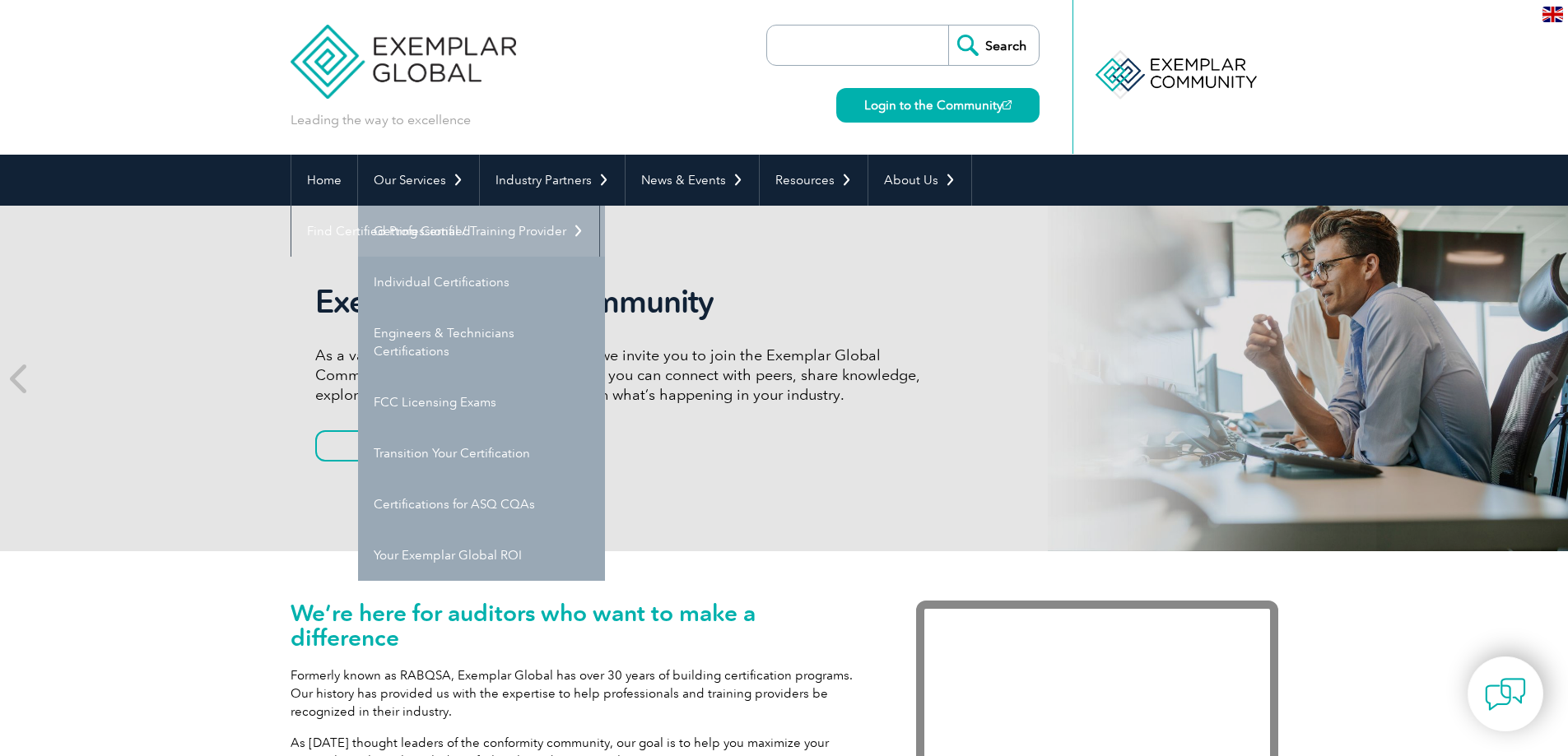
click at [433, 230] on link "Getting Certified" at bounding box center [482, 231] width 247 height 51
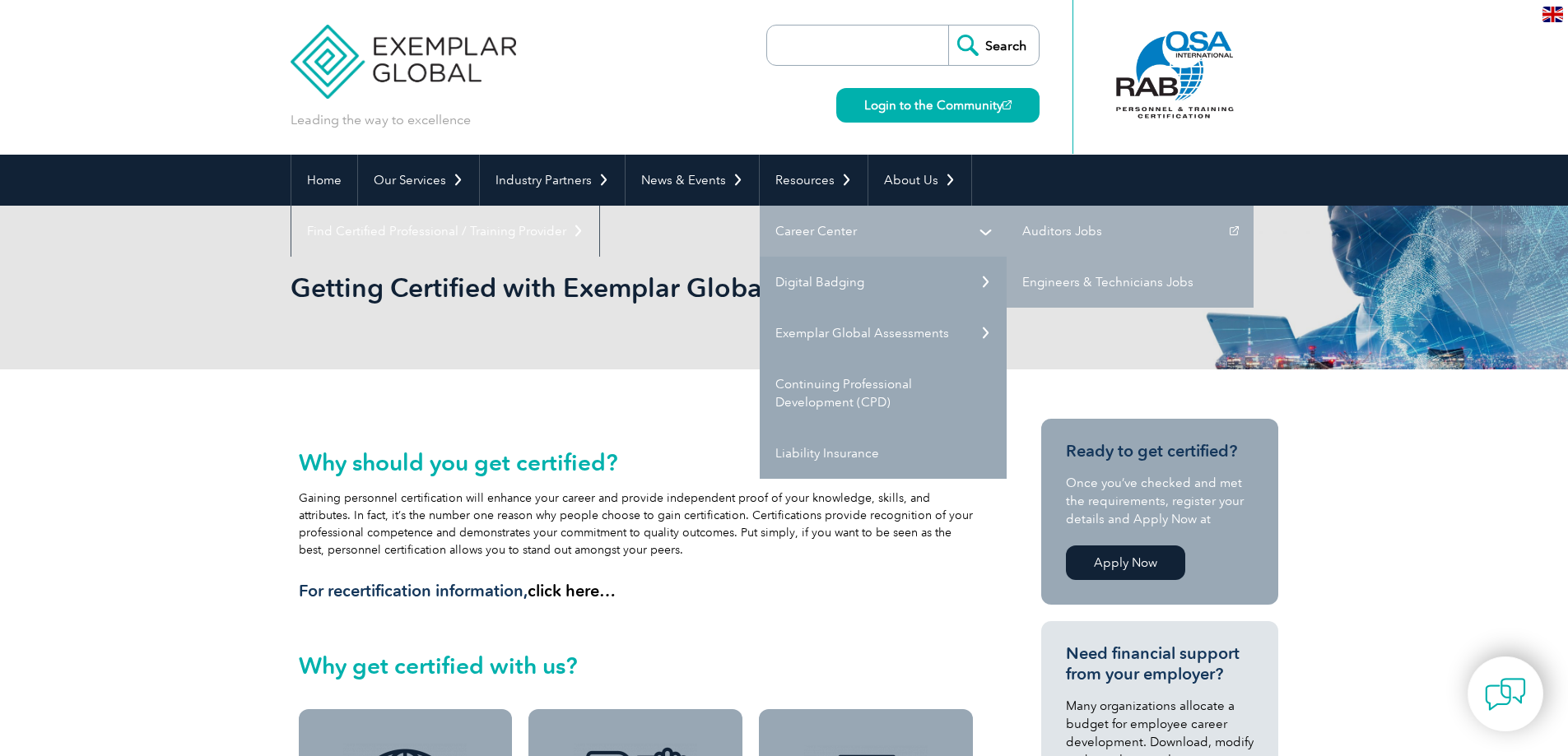
click at [806, 224] on link "Career Center" at bounding box center [883, 231] width 247 height 51
click at [1047, 227] on link "Auditors Jobs" at bounding box center [1129, 231] width 247 height 51
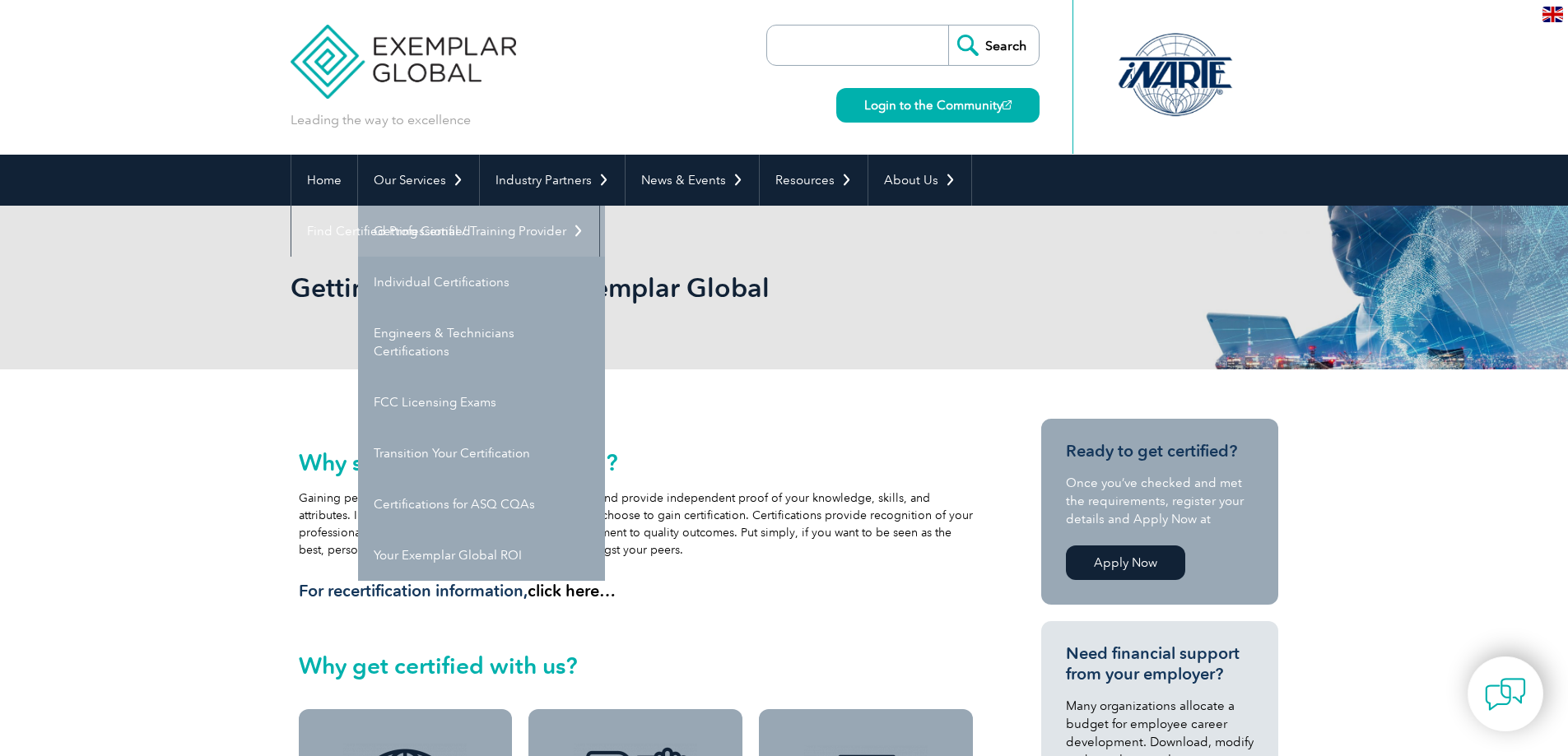
click at [439, 237] on link "Getting Certified" at bounding box center [482, 231] width 247 height 51
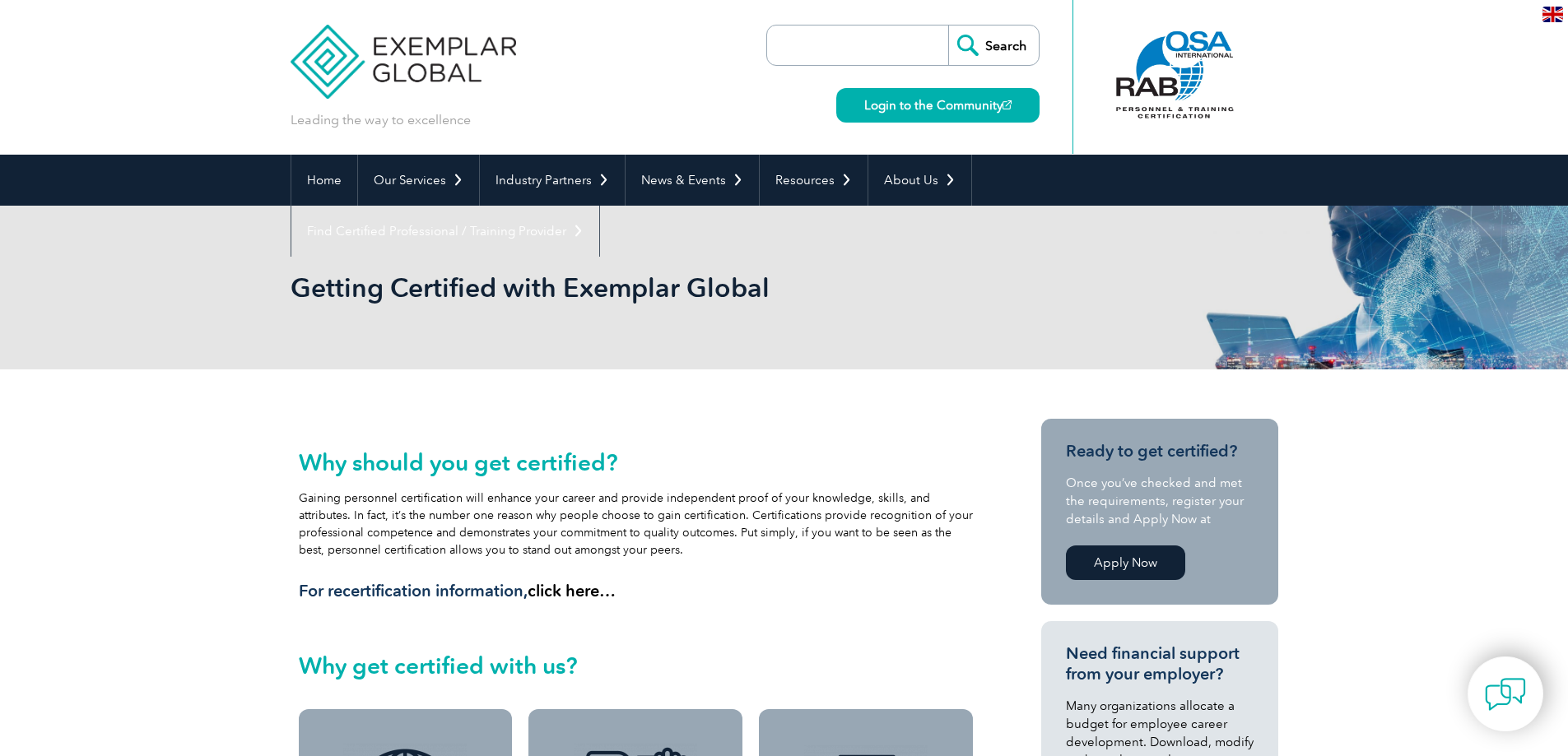
click at [847, 40] on input "search" at bounding box center [862, 46] width 173 height 40
type input "coupon"
click at [948, 26] on input "Search" at bounding box center [992, 46] width 90 height 40
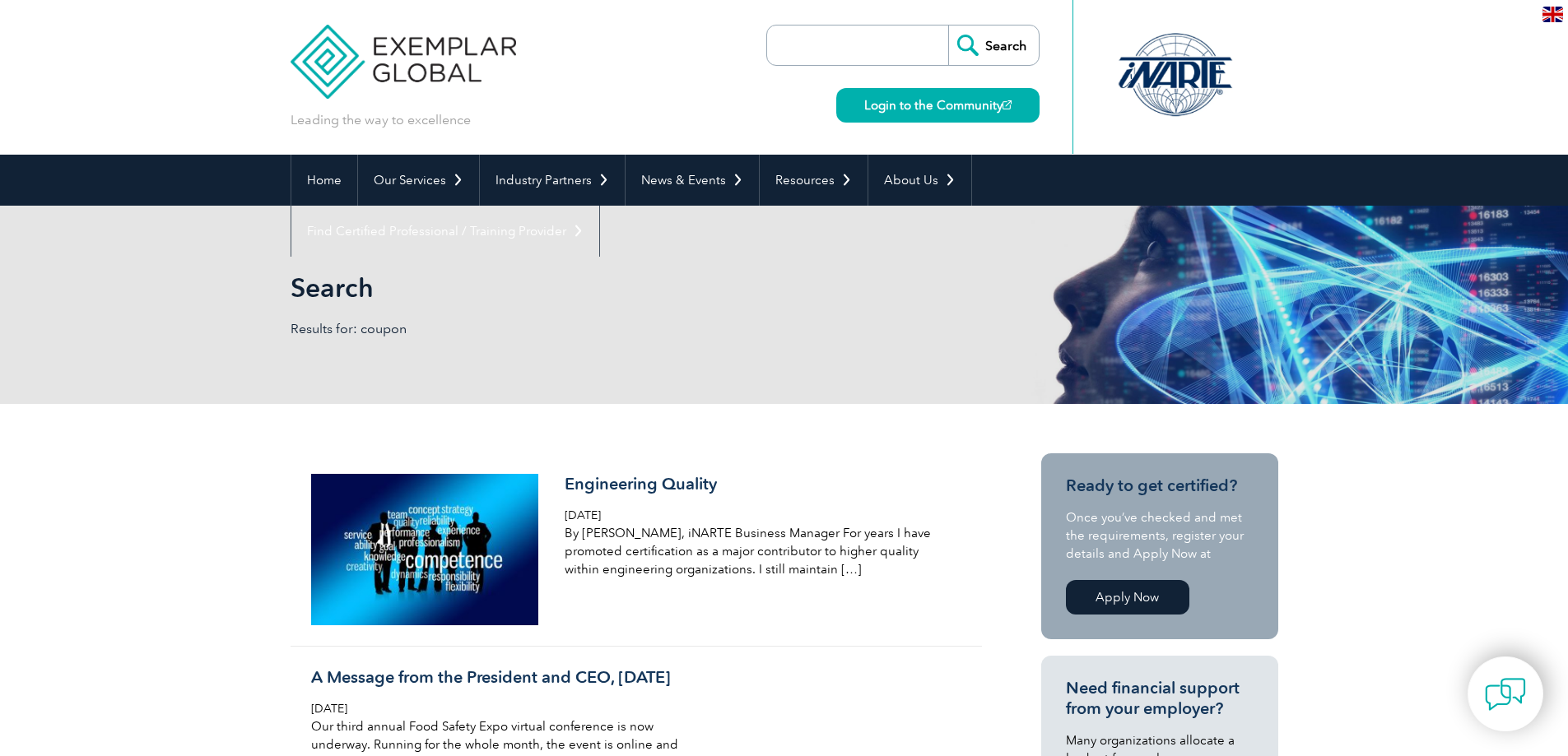
scroll to position [83, 0]
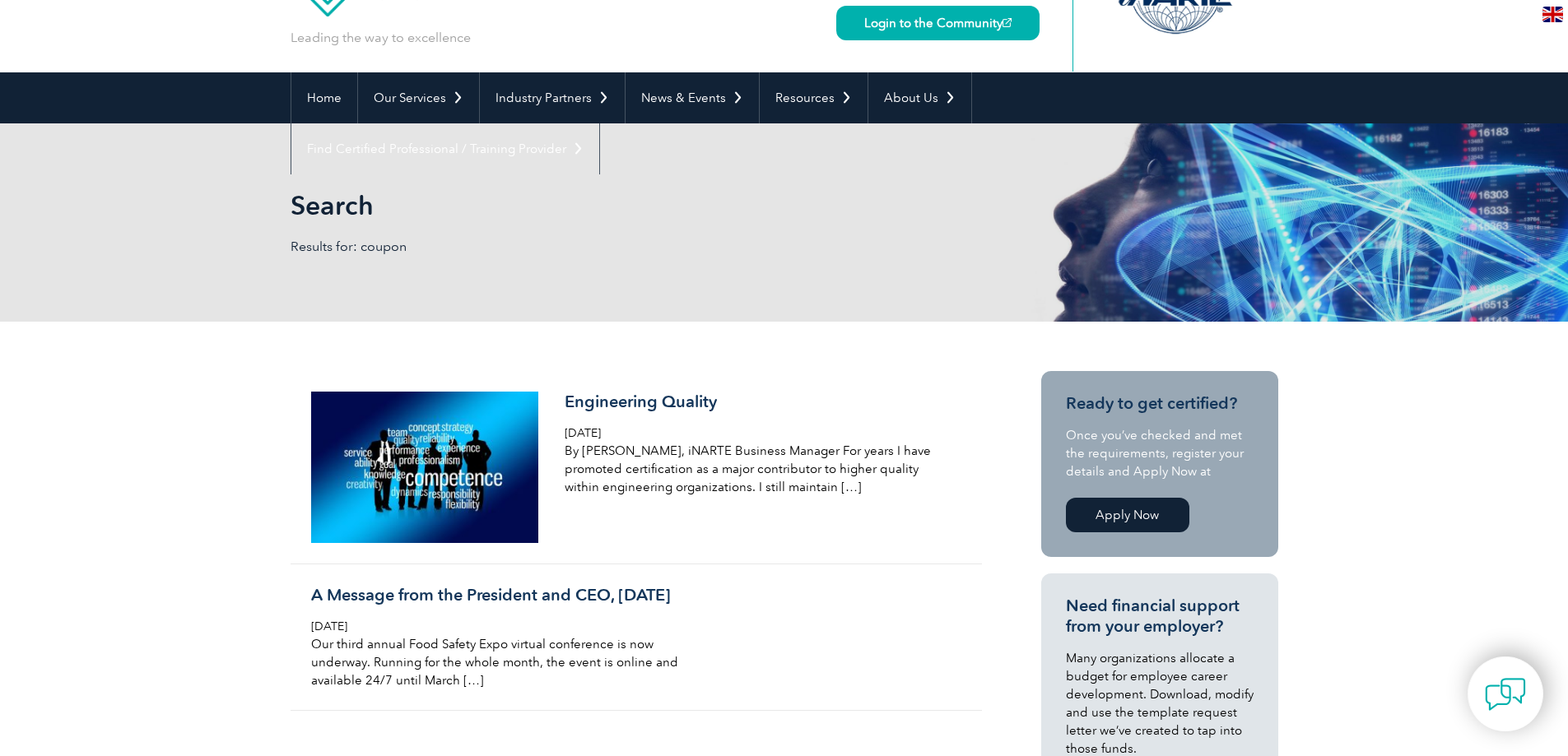
click at [1142, 510] on link "Apply Now" at bounding box center [1127, 515] width 123 height 34
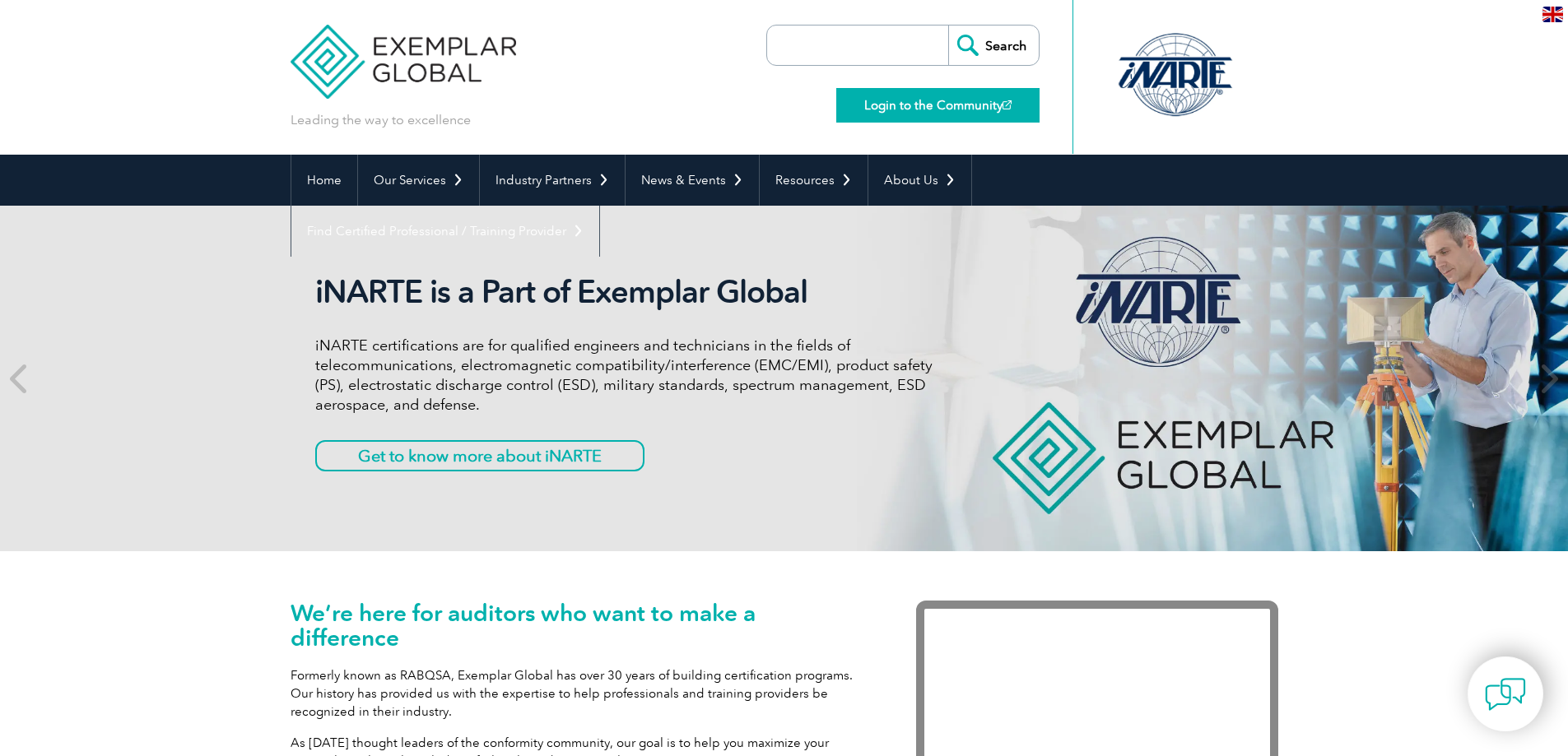
click at [978, 108] on link "Login to the Community" at bounding box center [938, 105] width 203 height 34
